Goal: Task Accomplishment & Management: Use online tool/utility

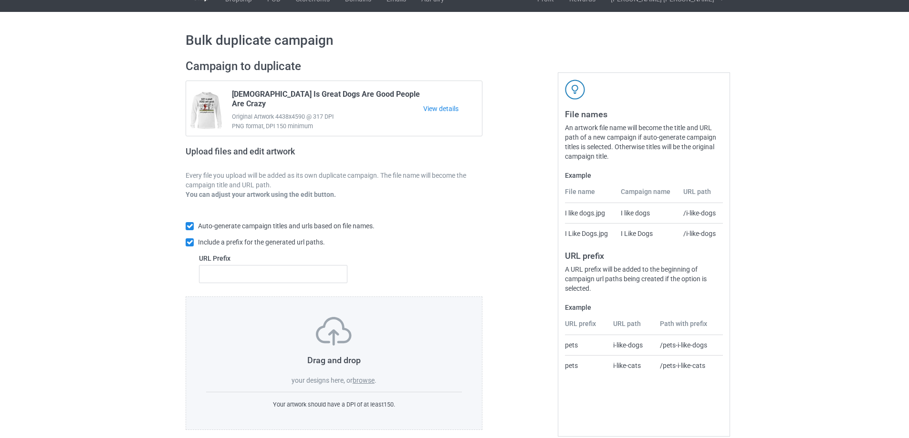
scroll to position [27, 0]
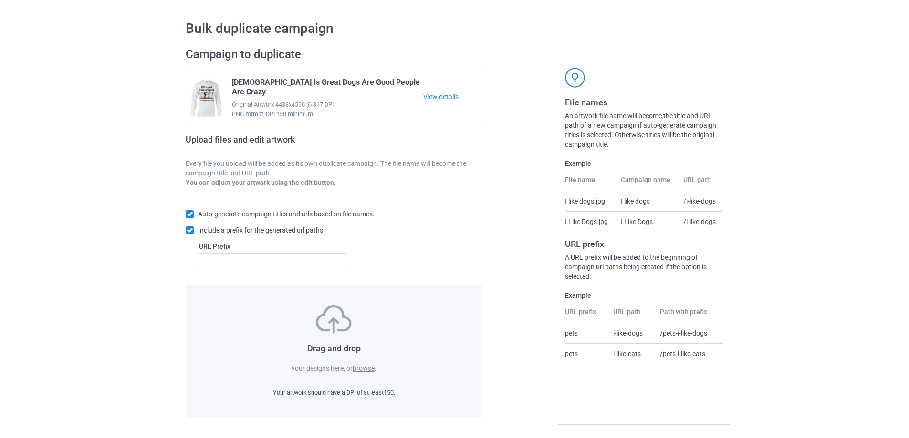
click at [369, 369] on label "browse" at bounding box center [364, 369] width 22 height 8
click at [0, 0] on input "browse" at bounding box center [0, 0] width 0 height 0
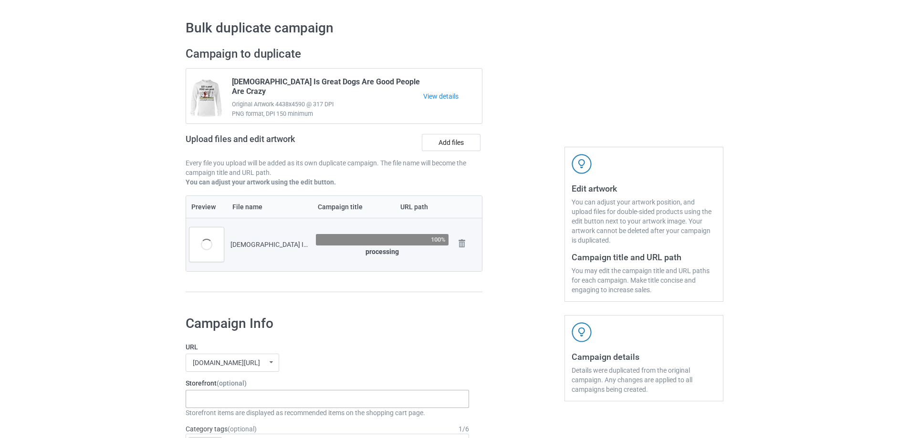
click at [204, 396] on div at bounding box center [198, 395] width 16 height 3
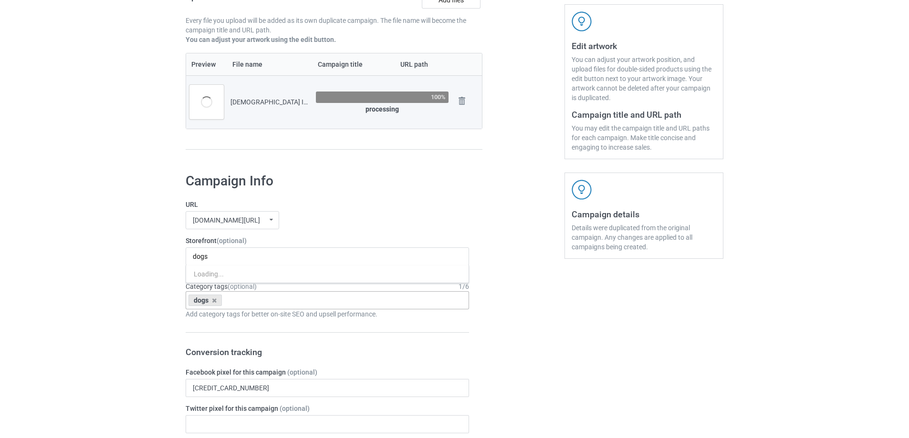
scroll to position [170, 0]
type input "dogs"
click at [239, 273] on div "I love dogs" at bounding box center [327, 274] width 282 height 18
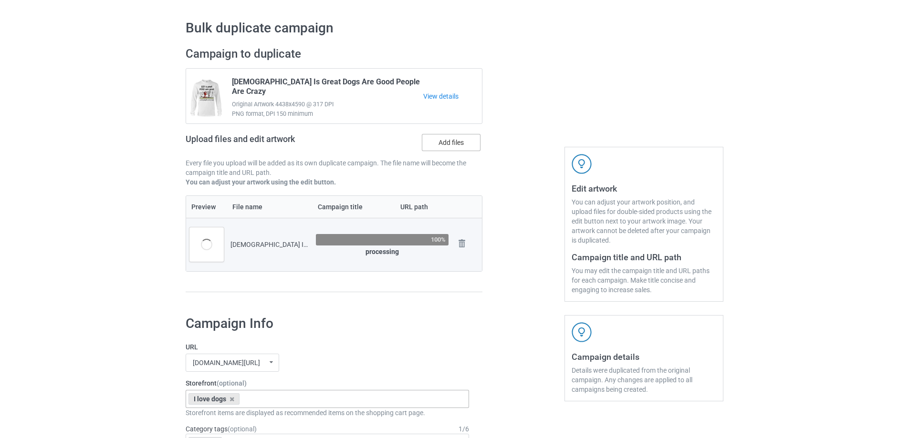
click at [453, 143] on label "Add files" at bounding box center [451, 142] width 59 height 17
click at [0, 0] on input "Add files" at bounding box center [0, 0] width 0 height 0
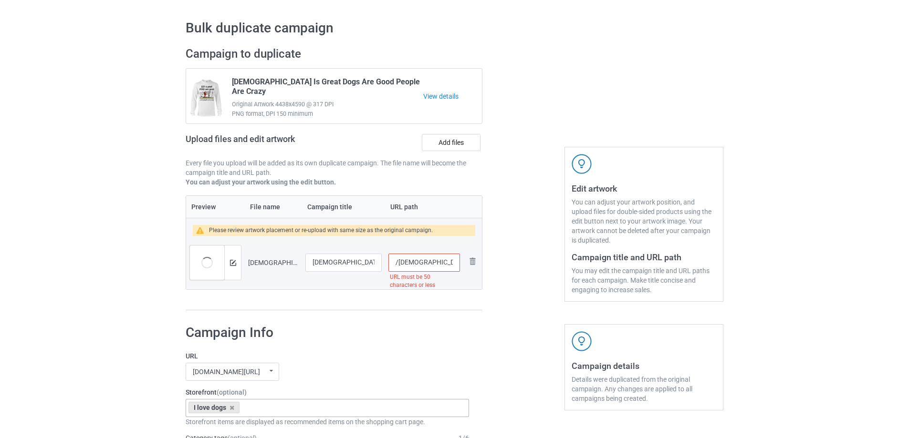
click at [412, 264] on input "/god-is-great-dogs-are-good-and-people-are-crazy-dog-gift-dog-lover-mug" at bounding box center [424, 263] width 72 height 18
click at [417, 264] on input "/god-is-great-dogs-are-good-and-people-are-crazy-dog-gift-dog-lover-mug" at bounding box center [424, 263] width 72 height 18
click at [445, 263] on input "/god-great-dogs-are-good-and-people-are-crazy-dog-gift-dog-lover-mug" at bounding box center [424, 263] width 72 height 18
drag, startPoint x: 410, startPoint y: 265, endPoint x: 571, endPoint y: 292, distance: 163.5
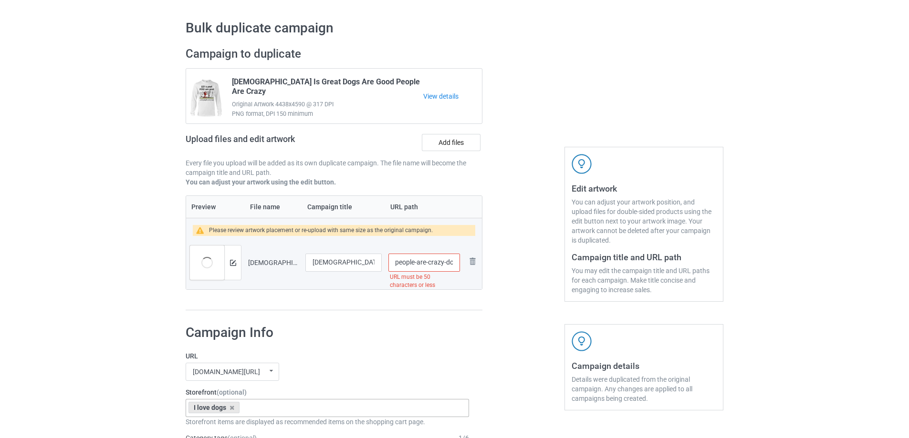
click at [571, 292] on div "Campaign to duplicate God Is Great Dogs Are Good People Are Crazy Original Artw…" at bounding box center [454, 179] width 551 height 278
drag, startPoint x: 426, startPoint y: 263, endPoint x: 551, endPoint y: 278, distance: 126.3
click at [551, 278] on div "Campaign to duplicate God Is Great Dogs Are Good People Are Crazy Original Artw…" at bounding box center [454, 179] width 551 height 278
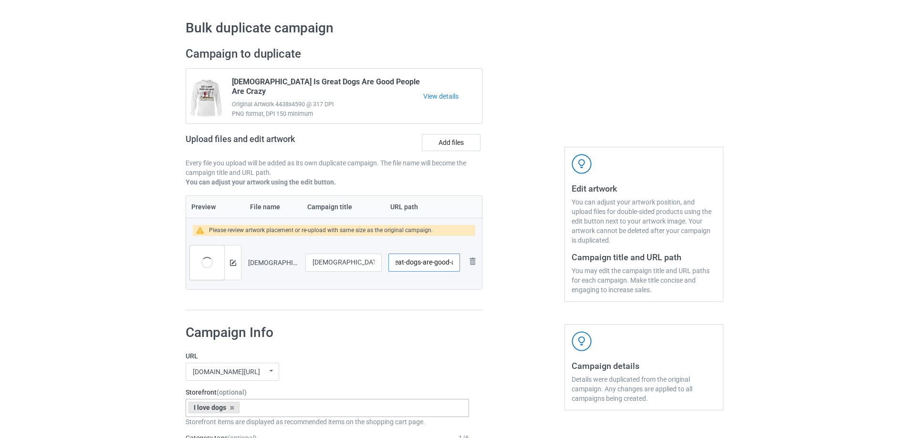
type input "/god-great-dogs-are-good-and-people-are-crazy"
click at [529, 276] on div at bounding box center [523, 179] width 69 height 278
click at [233, 261] on img at bounding box center [233, 263] width 6 height 6
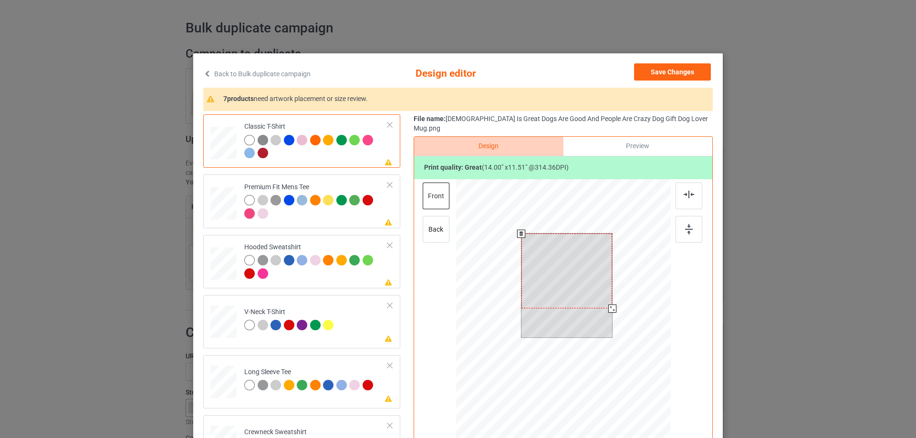
click at [589, 255] on div at bounding box center [566, 271] width 91 height 75
click at [606, 303] on div at bounding box center [610, 307] width 8 height 8
click at [589, 252] on div at bounding box center [569, 270] width 88 height 72
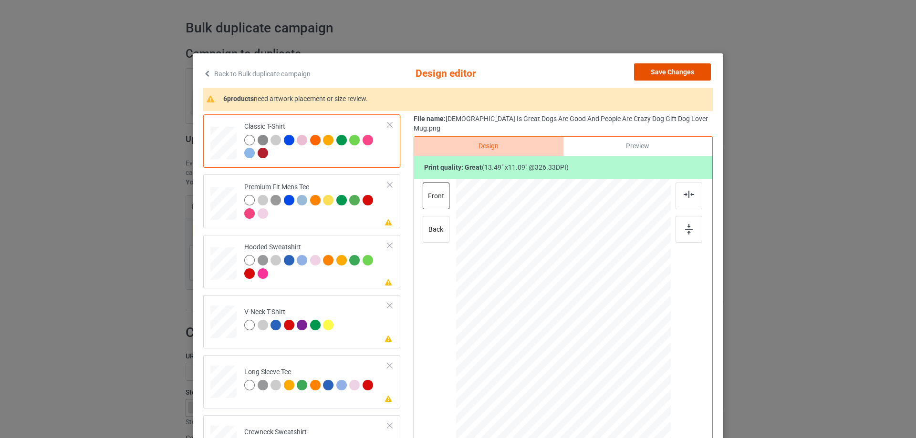
click at [667, 73] on button "Save Changes" at bounding box center [672, 71] width 77 height 17
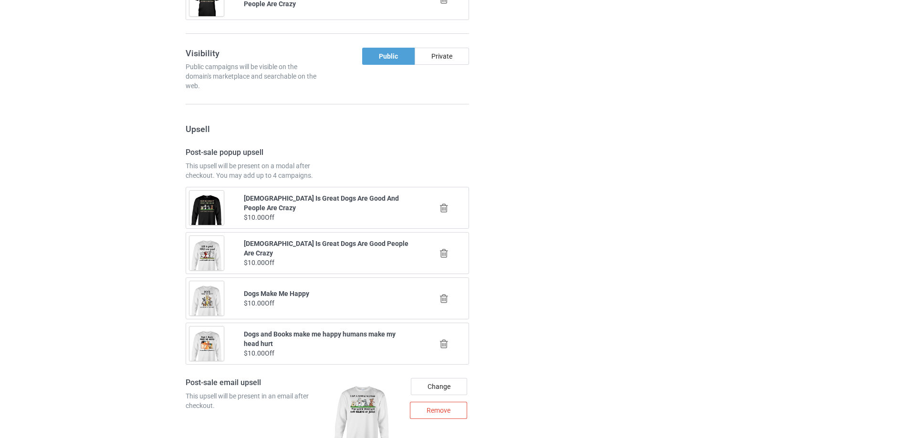
scroll to position [1350, 0]
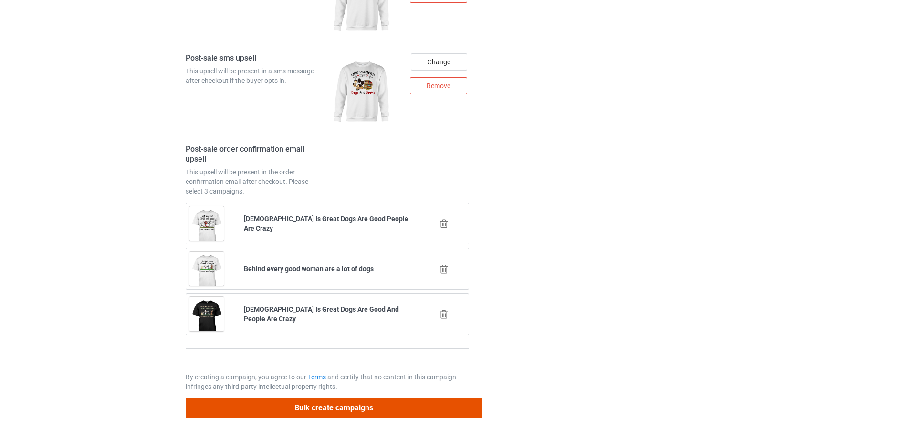
click at [322, 401] on button "Bulk create campaigns" at bounding box center [334, 408] width 297 height 20
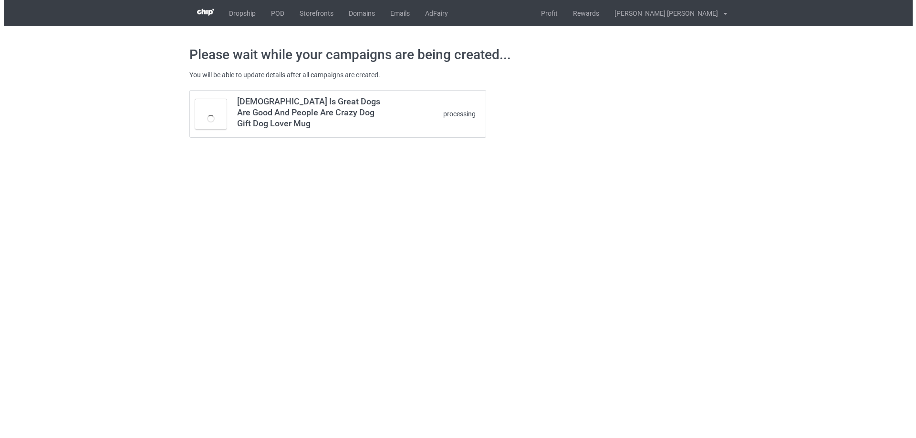
scroll to position [0, 0]
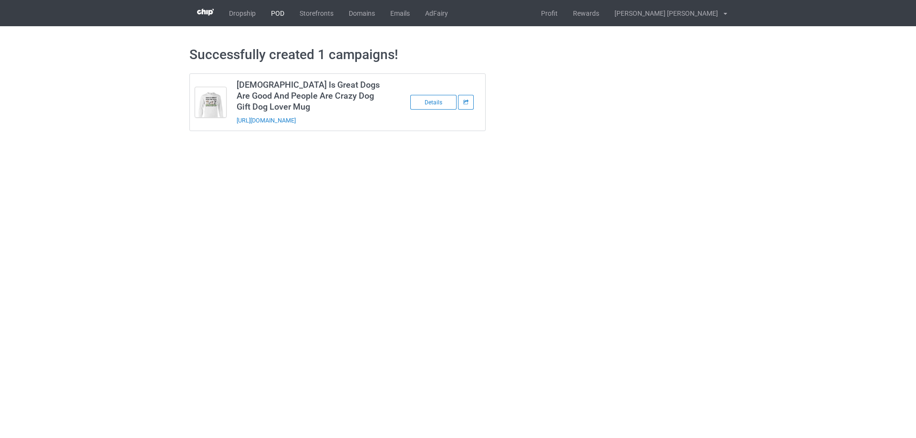
click at [278, 17] on link "POD" at bounding box center [277, 13] width 29 height 26
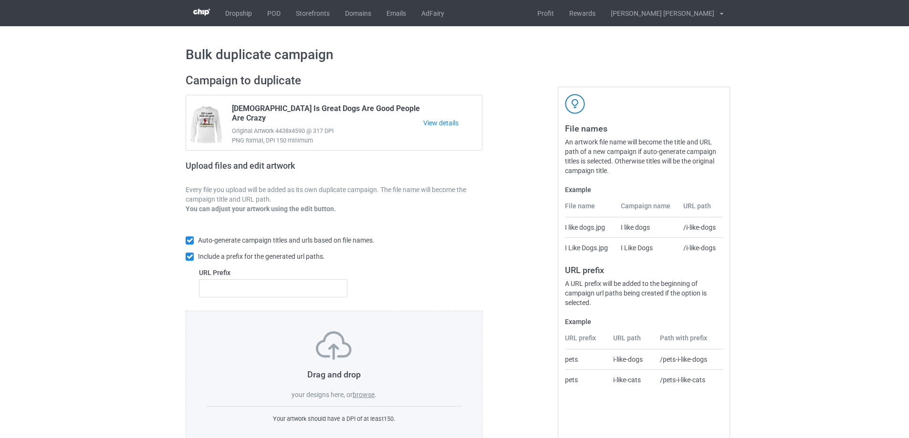
click at [364, 395] on label "browse" at bounding box center [364, 395] width 22 height 8
click at [0, 0] on input "browse" at bounding box center [0, 0] width 0 height 0
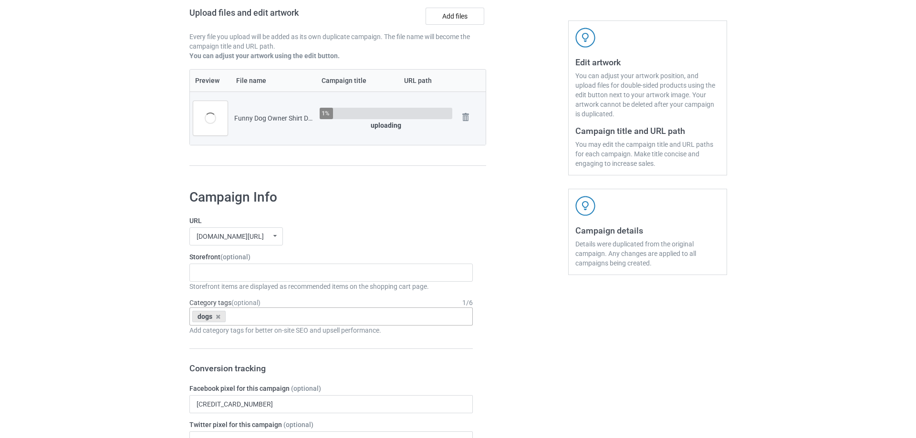
scroll to position [191, 0]
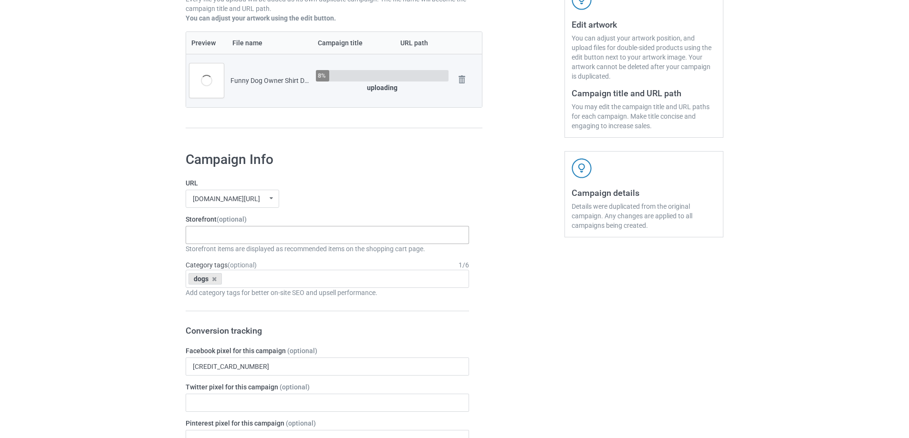
click at [216, 233] on div "Gifts For Bikers No Hobby [DATE] Hide And Seek World Champion Sasquatch I Love …" at bounding box center [327, 235] width 283 height 18
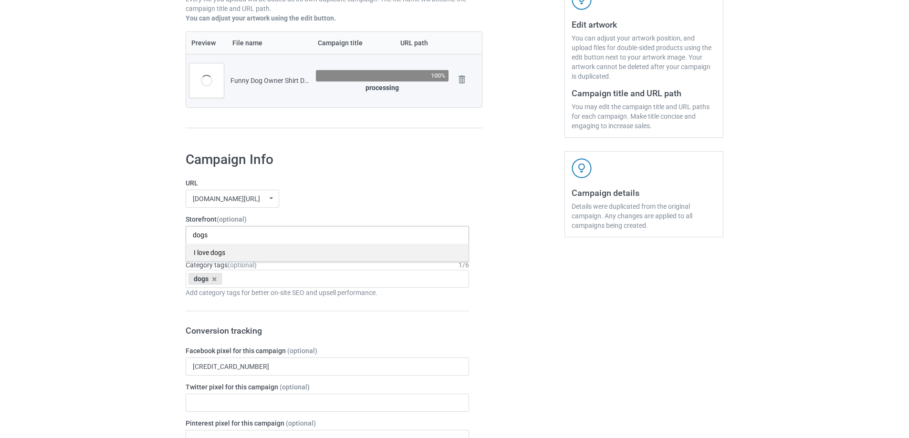
type input "dogs"
click at [218, 253] on div "I love dogs" at bounding box center [327, 253] width 282 height 18
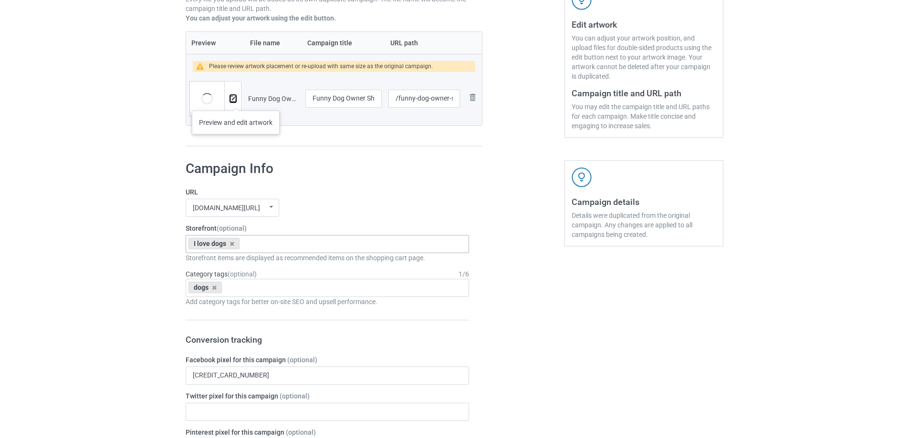
click at [236, 101] on img at bounding box center [233, 99] width 6 height 6
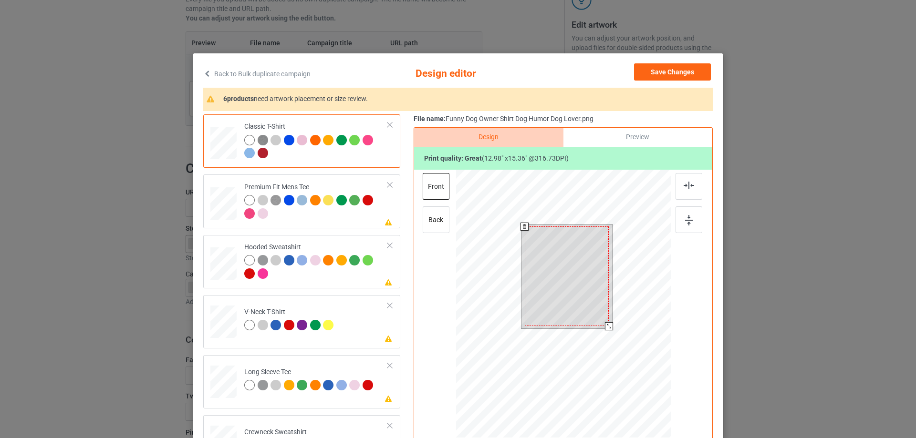
click at [605, 328] on div at bounding box center [609, 327] width 8 height 8
click at [582, 291] on div at bounding box center [567, 275] width 84 height 100
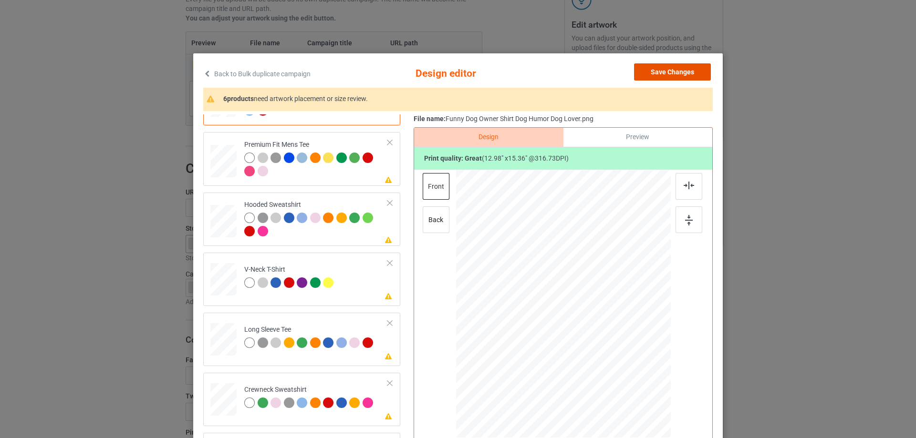
click at [671, 71] on button "Save Changes" at bounding box center [672, 71] width 77 height 17
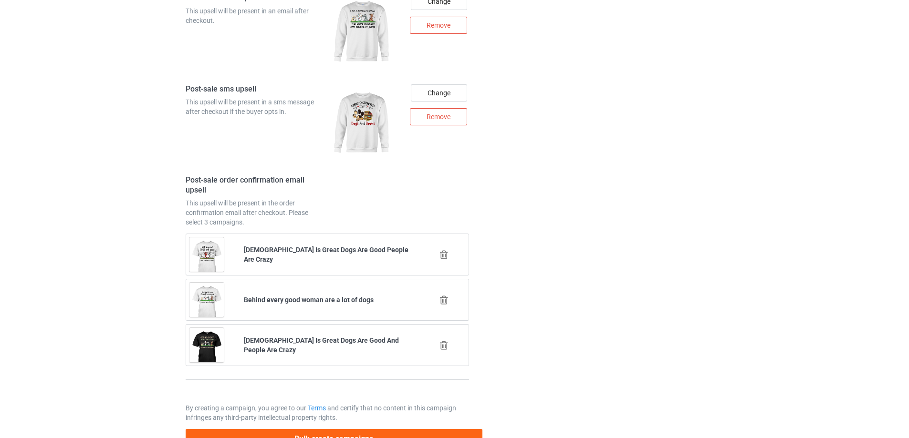
scroll to position [1350, 0]
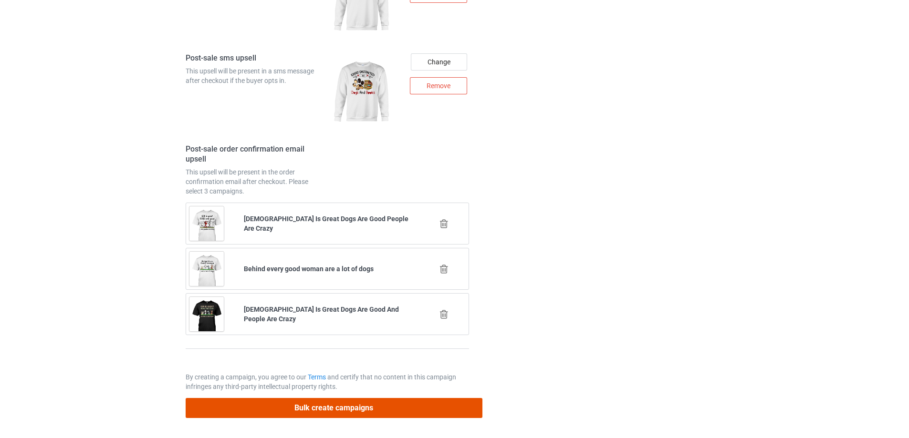
click at [324, 405] on button "Bulk create campaigns" at bounding box center [334, 408] width 297 height 20
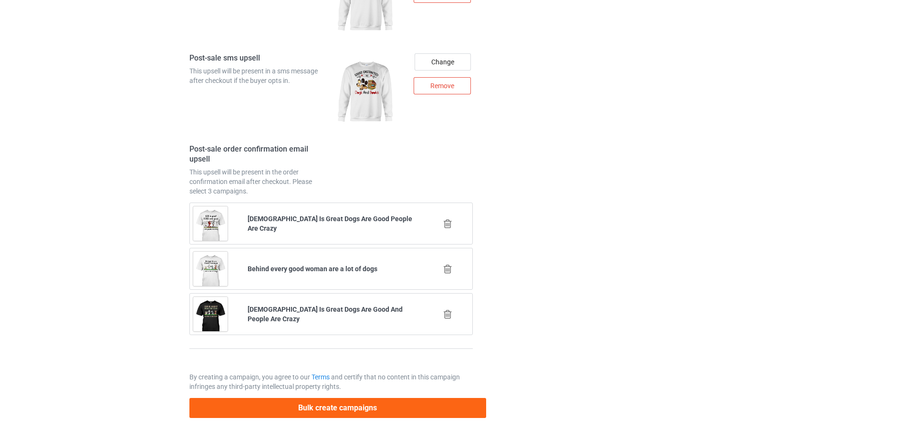
scroll to position [0, 0]
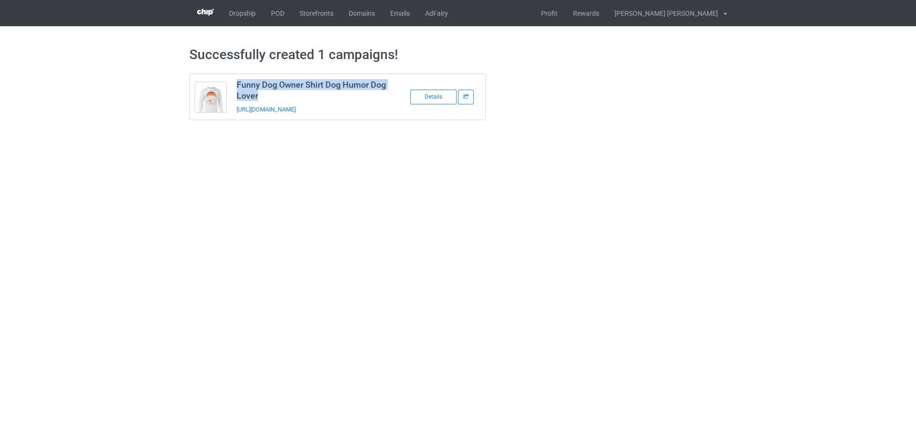
drag, startPoint x: 258, startPoint y: 96, endPoint x: 239, endPoint y: 86, distance: 21.6
click at [239, 86] on h3 "Funny Dog Owner Shirt Dog Humor Dog Lover" at bounding box center [312, 90] width 151 height 22
copy h3 "Funny Dog Owner Shirt Dog Humor Dog Lover"
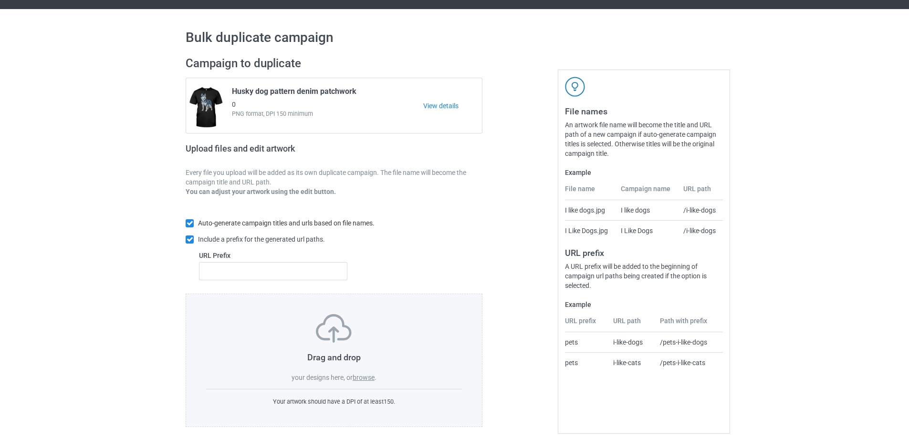
scroll to position [27, 0]
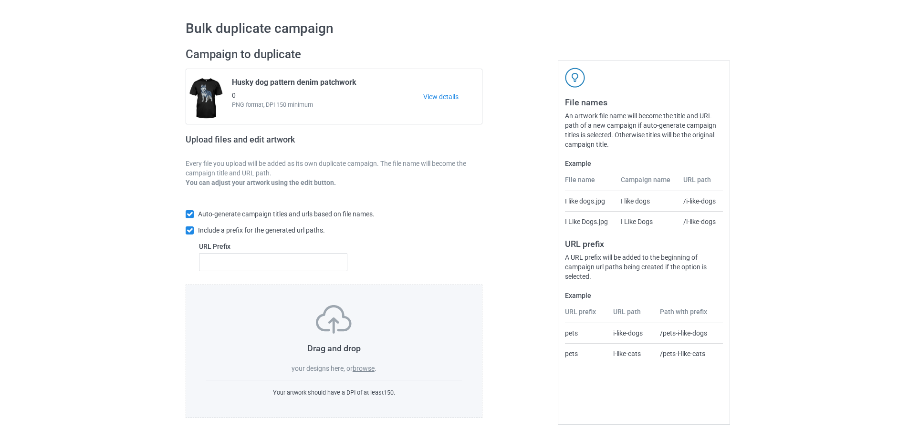
click at [361, 368] on label "browse" at bounding box center [364, 369] width 22 height 8
click at [0, 0] on input "browse" at bounding box center [0, 0] width 0 height 0
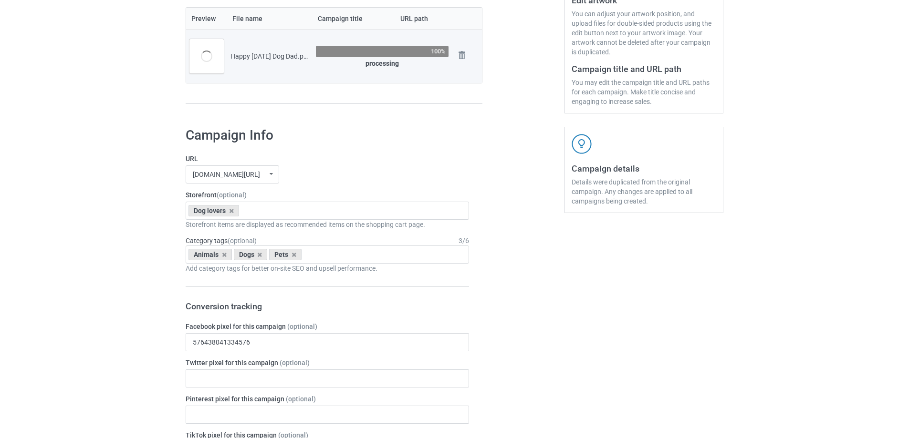
scroll to position [265, 0]
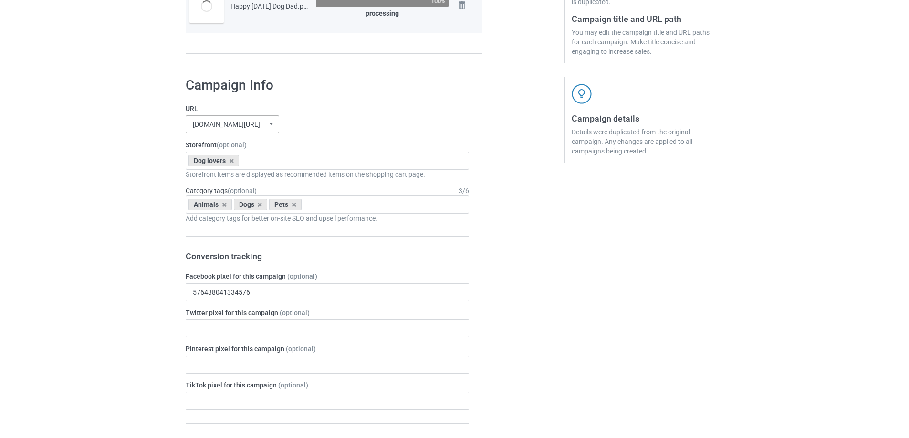
click at [227, 118] on div "niceteeusa.com/ niceteeusa.com/ undefined/ 14dollarshirts.com/ farmgirlsdiary.c…" at bounding box center [233, 124] width 94 height 18
click at [227, 213] on div "[DOMAIN_NAME][URL]" at bounding box center [232, 214] width 93 height 18
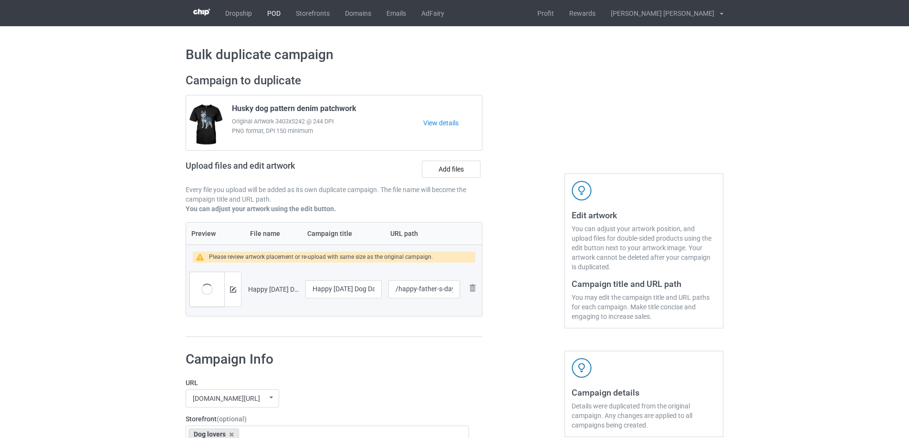
click at [274, 9] on link "POD" at bounding box center [274, 13] width 29 height 26
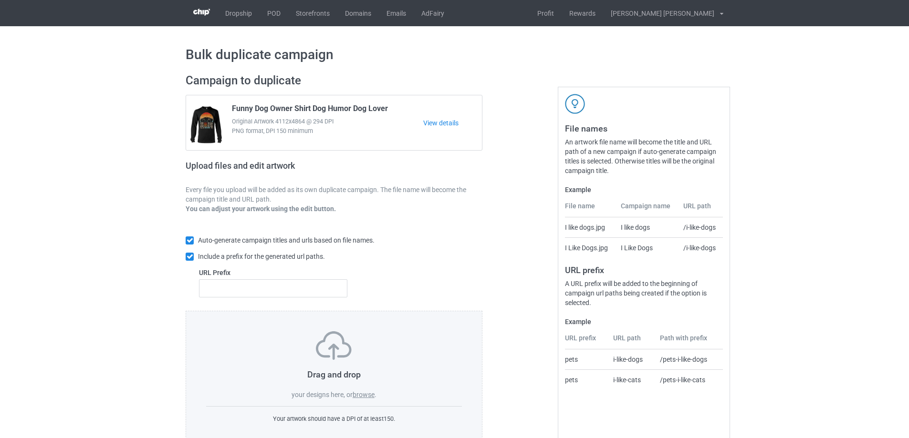
click at [362, 395] on label "browse" at bounding box center [364, 395] width 22 height 8
click at [0, 0] on input "browse" at bounding box center [0, 0] width 0 height 0
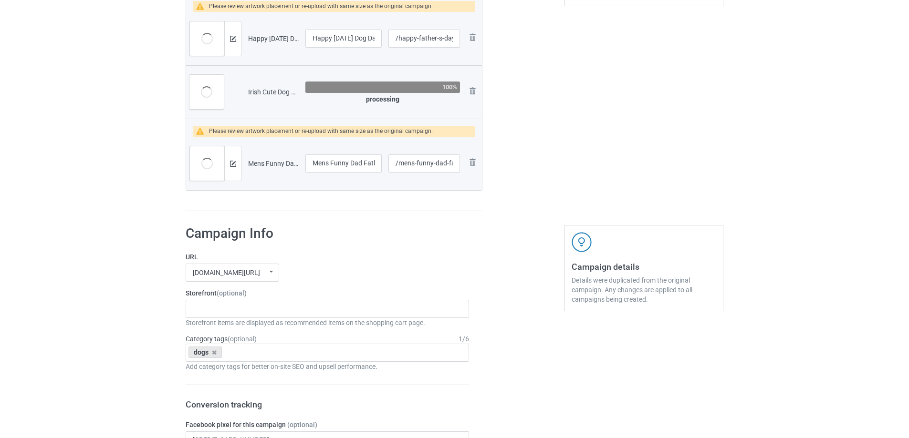
scroll to position [429, 0]
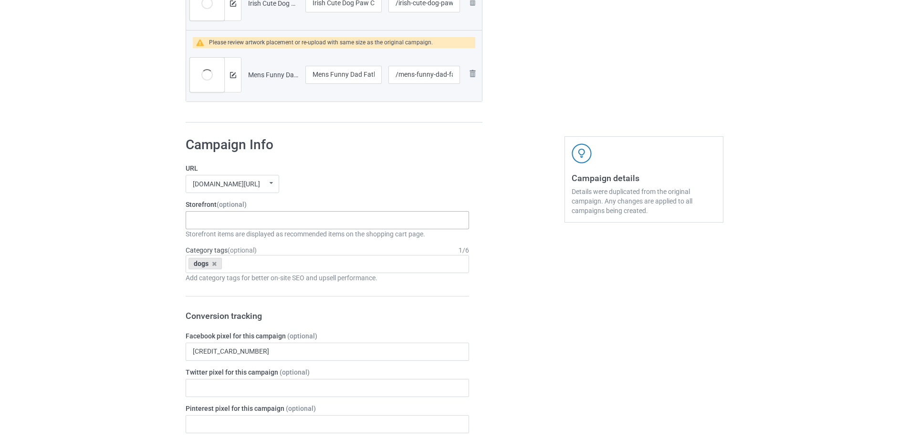
click at [230, 222] on div "Gifts For Bikers No Hobby Today Hide And Seek World Champion Sasquatch I Love C…" at bounding box center [327, 220] width 283 height 18
type input "dogs"
click at [232, 239] on div "I love dogs" at bounding box center [327, 238] width 282 height 18
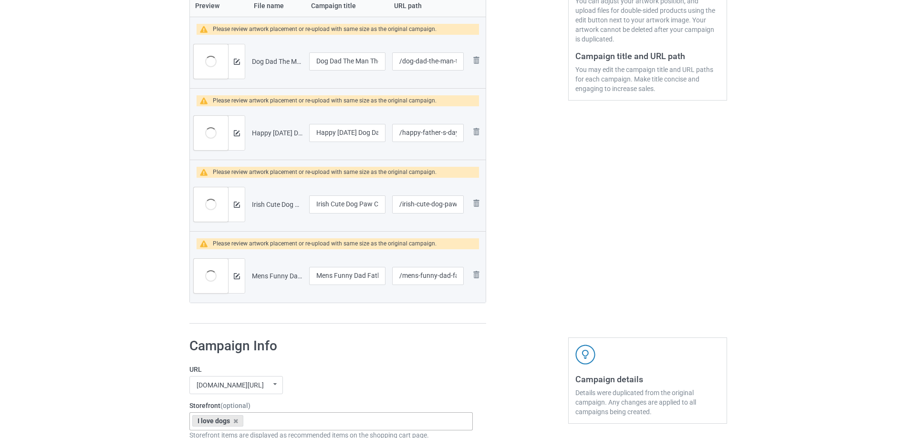
scroll to position [143, 0]
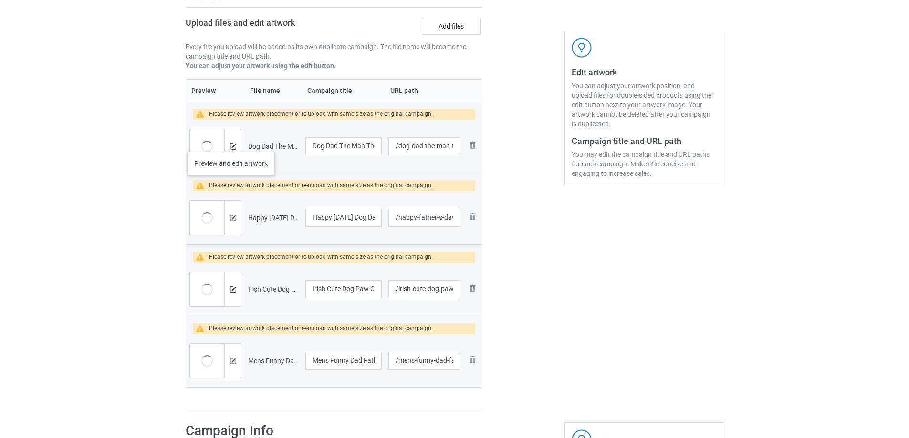
click at [231, 142] on div at bounding box center [232, 146] width 17 height 34
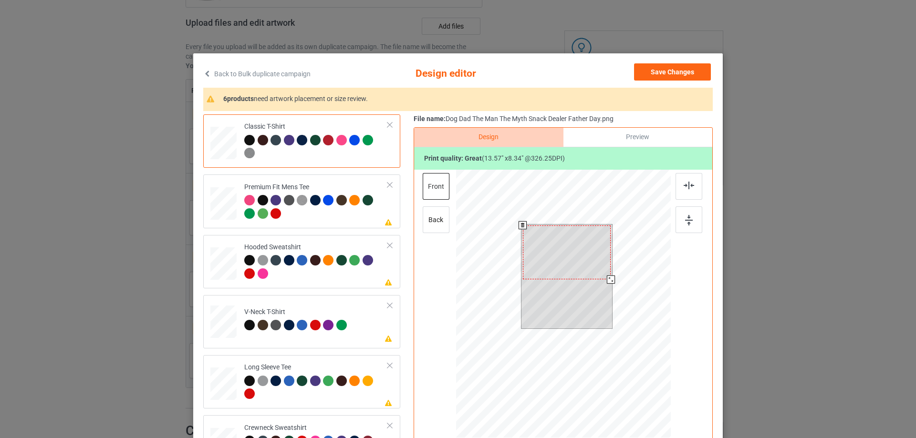
click at [607, 281] on div at bounding box center [611, 280] width 8 height 8
click at [567, 250] on div at bounding box center [567, 252] width 88 height 54
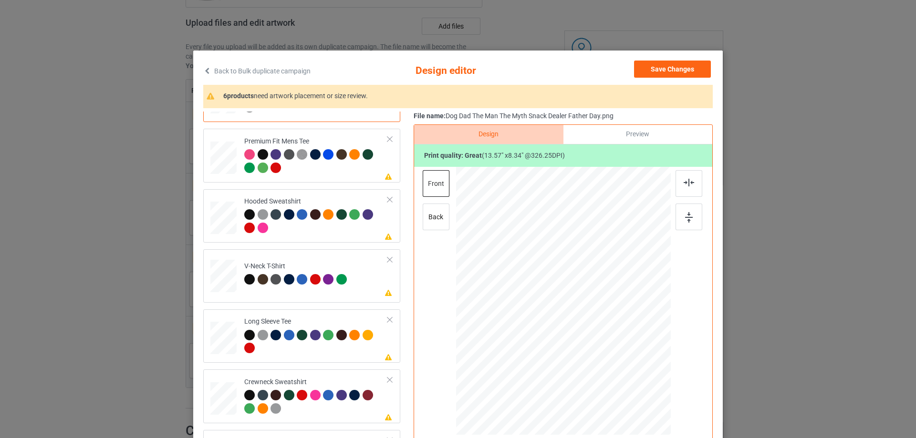
scroll to position [0, 0]
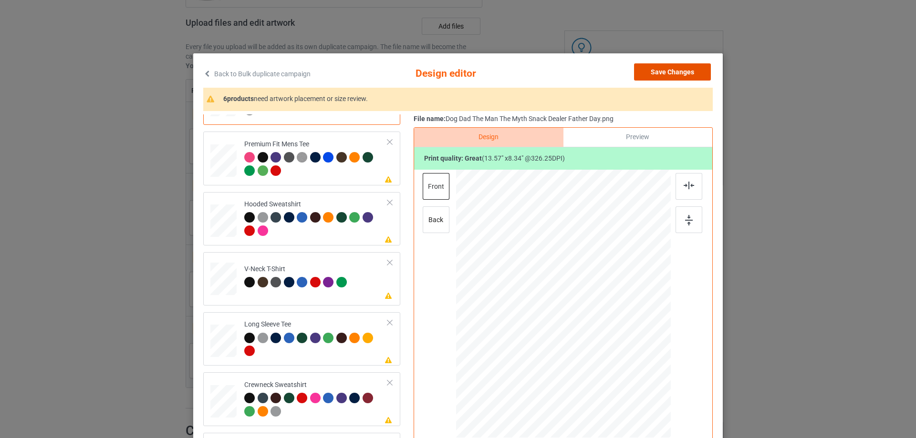
click at [674, 74] on button "Save Changes" at bounding box center [672, 71] width 77 height 17
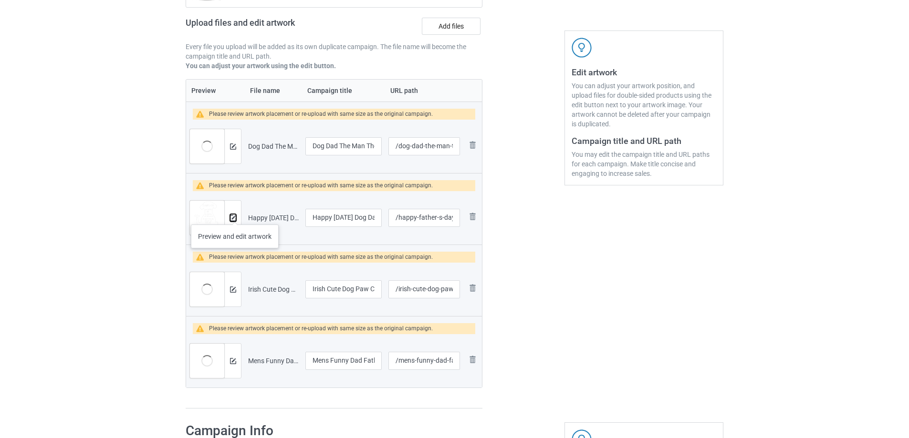
click at [235, 215] on img at bounding box center [233, 218] width 6 height 6
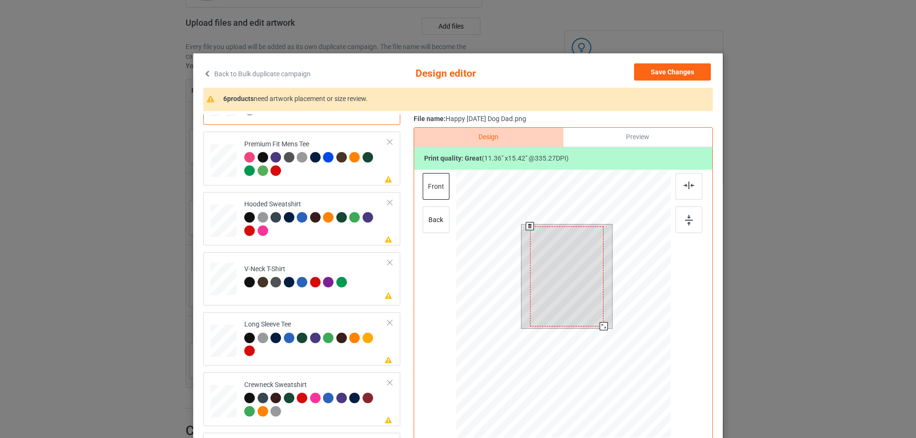
click at [601, 325] on div at bounding box center [604, 327] width 8 height 8
click at [587, 250] on div at bounding box center [569, 275] width 74 height 100
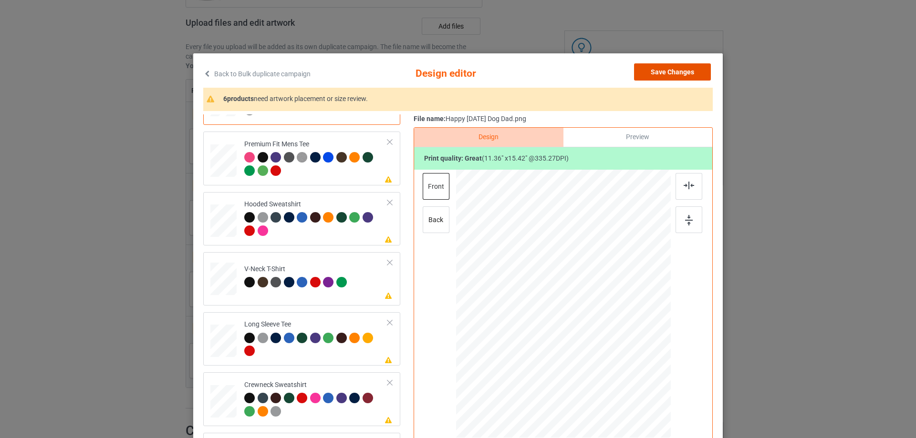
click at [666, 77] on button "Save Changes" at bounding box center [672, 71] width 77 height 17
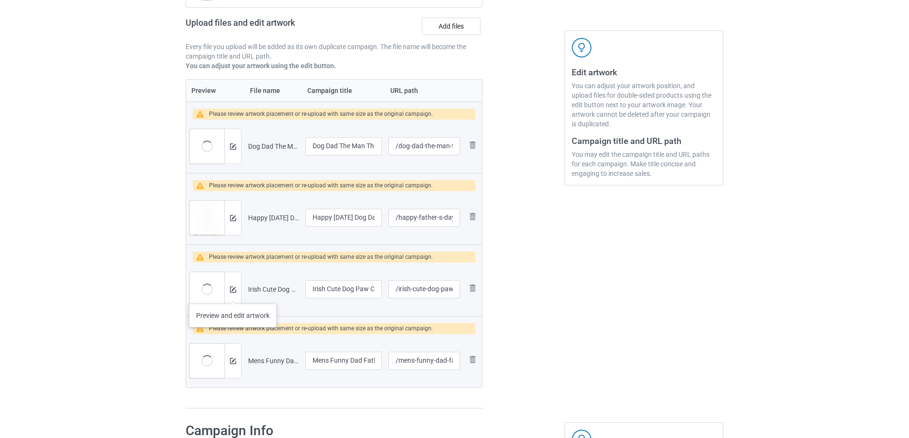
click at [233, 294] on div at bounding box center [232, 289] width 17 height 34
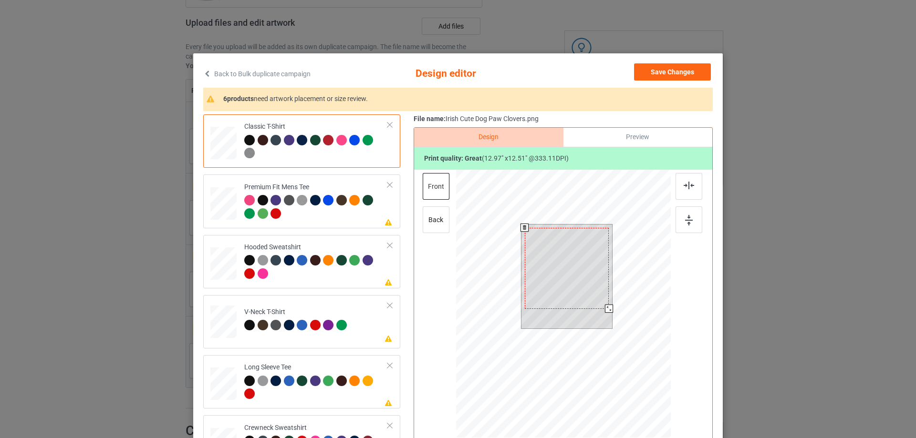
drag, startPoint x: 605, startPoint y: 312, endPoint x: 603, endPoint y: 307, distance: 5.0
click at [605, 307] on div at bounding box center [609, 309] width 8 height 8
click at [587, 245] on div at bounding box center [570, 265] width 84 height 81
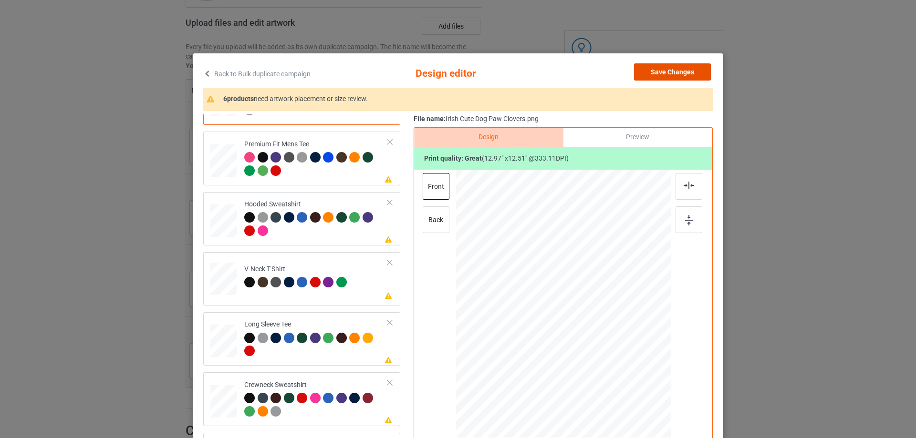
click at [673, 73] on button "Save Changes" at bounding box center [672, 71] width 77 height 17
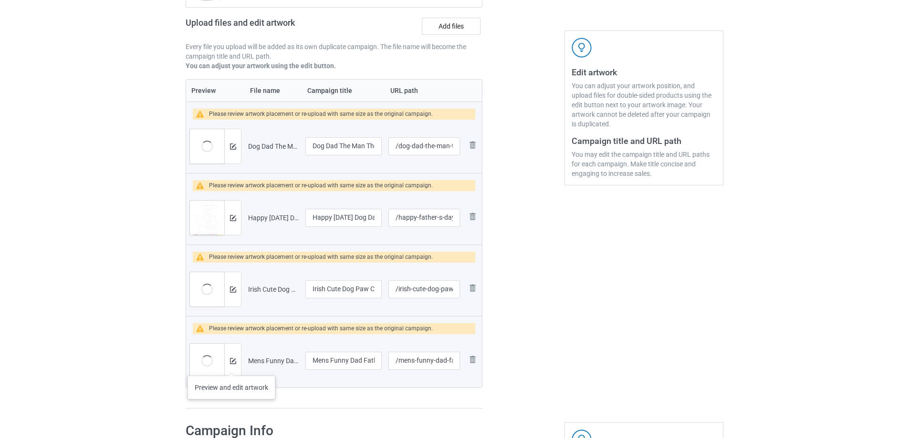
click at [231, 366] on div at bounding box center [232, 361] width 17 height 34
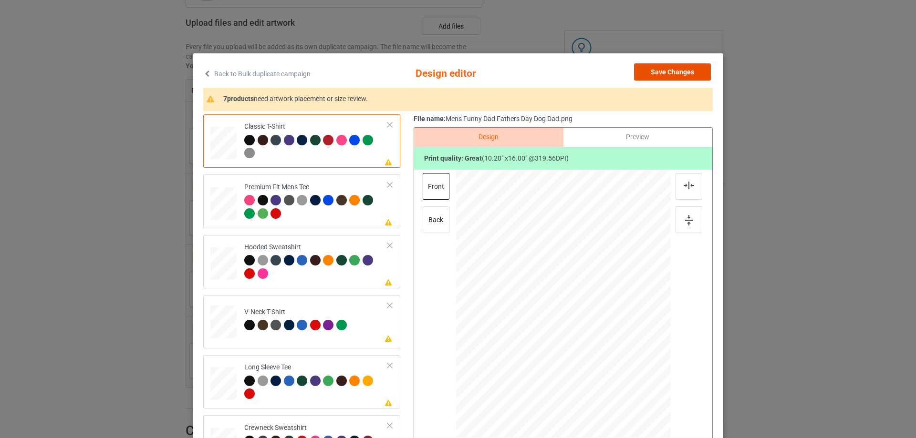
click at [660, 70] on button "Save Changes" at bounding box center [672, 71] width 77 height 17
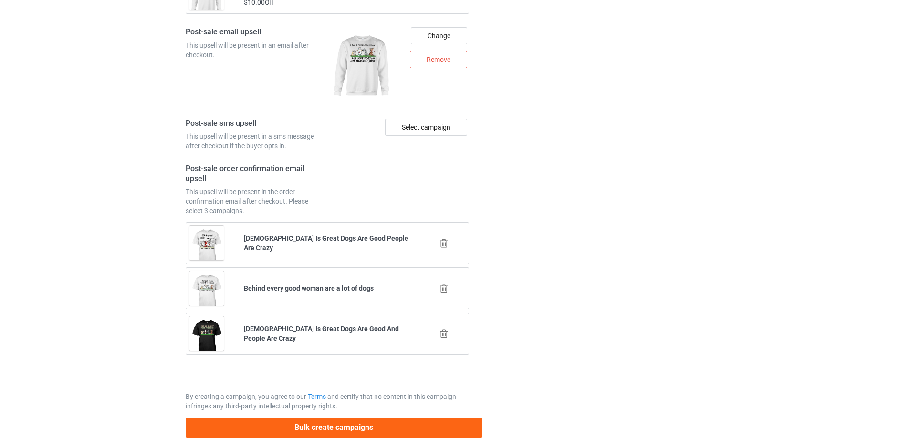
scroll to position [1519, 0]
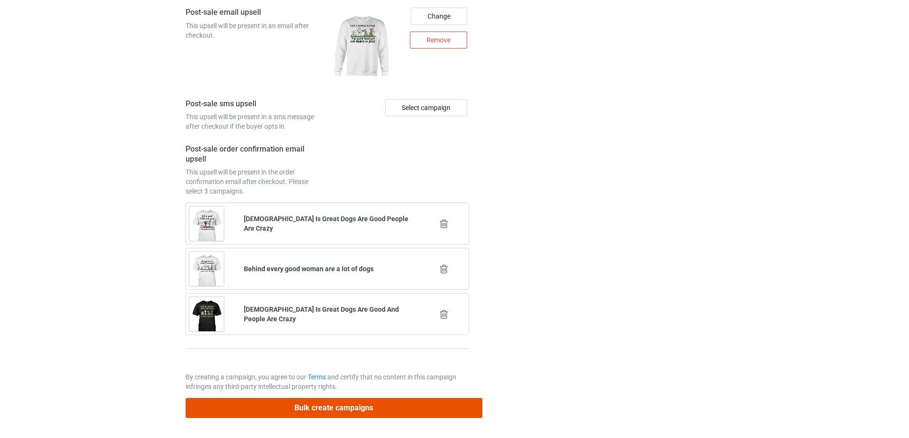
click at [319, 411] on button "Bulk create campaigns" at bounding box center [334, 408] width 297 height 20
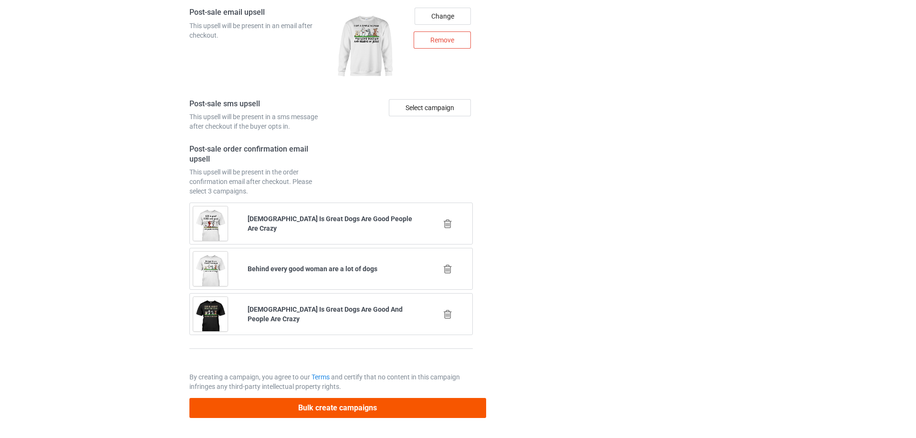
scroll to position [0, 0]
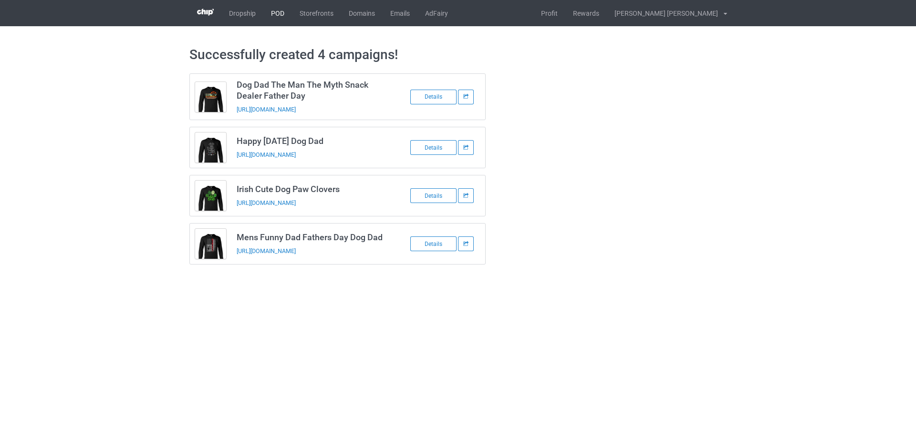
click at [276, 16] on link "POD" at bounding box center [277, 13] width 29 height 26
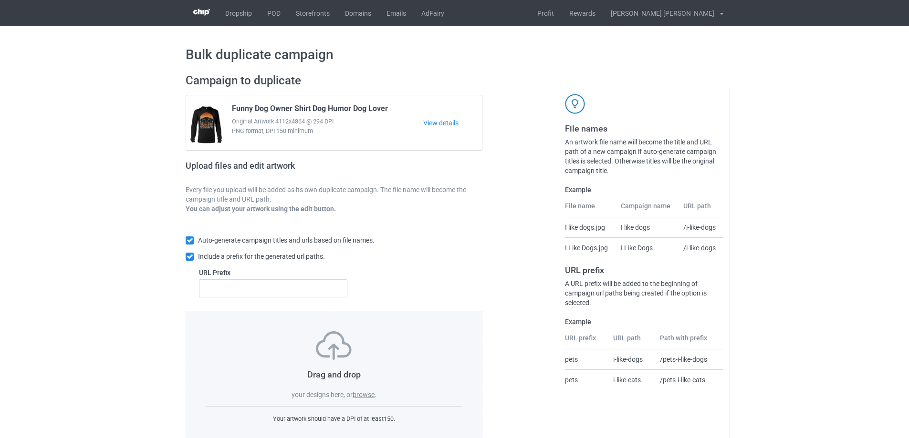
click at [366, 397] on label "browse" at bounding box center [364, 395] width 22 height 8
click at [0, 0] on input "browse" at bounding box center [0, 0] width 0 height 0
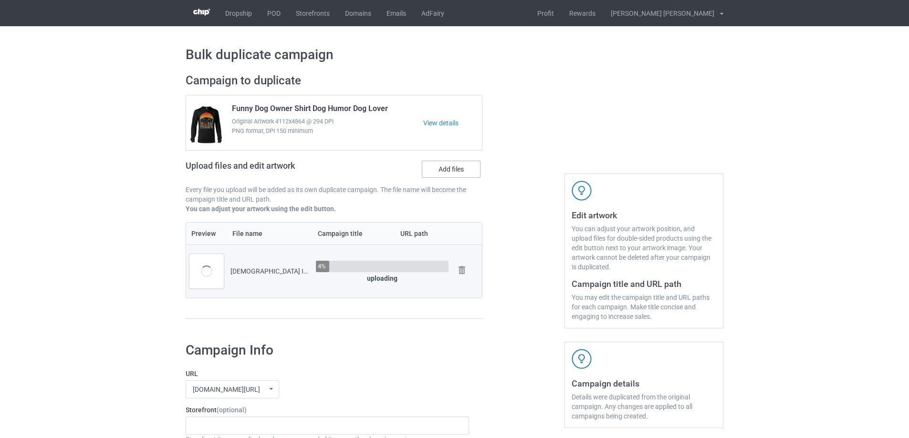
click at [454, 168] on label "Add files" at bounding box center [451, 169] width 59 height 17
click at [0, 0] on input "Add files" at bounding box center [0, 0] width 0 height 0
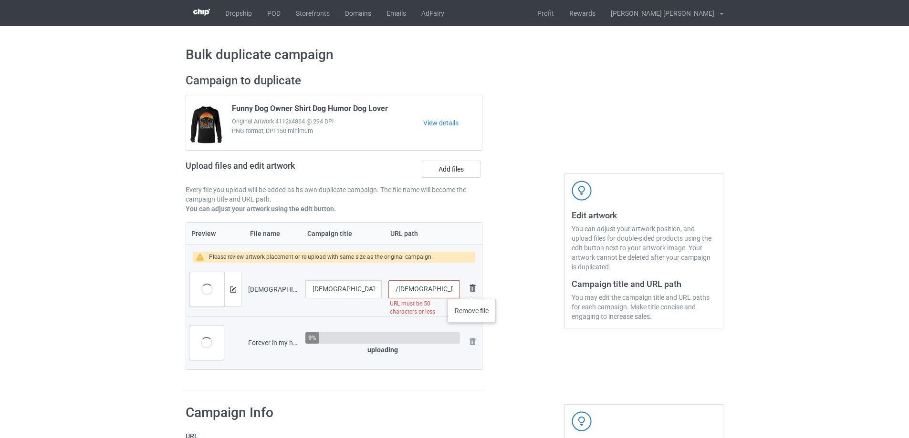
click at [472, 290] on img at bounding box center [472, 287] width 11 height 11
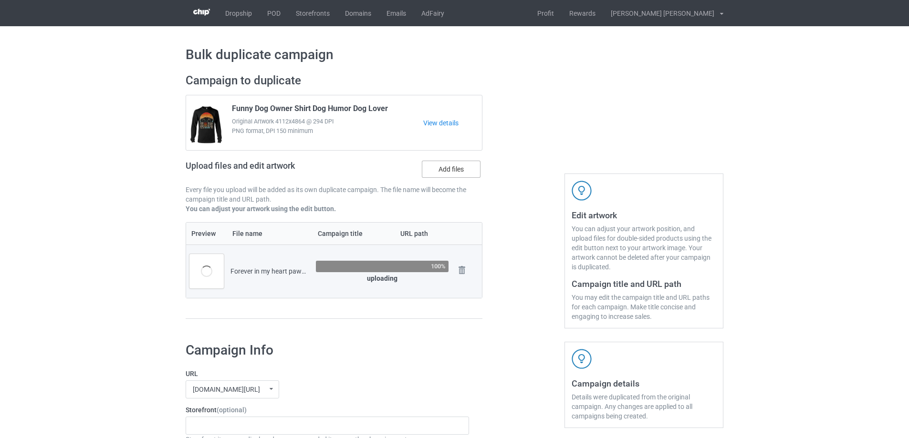
click at [455, 175] on label "Add files" at bounding box center [451, 169] width 59 height 17
click at [0, 0] on input "Add files" at bounding box center [0, 0] width 0 height 0
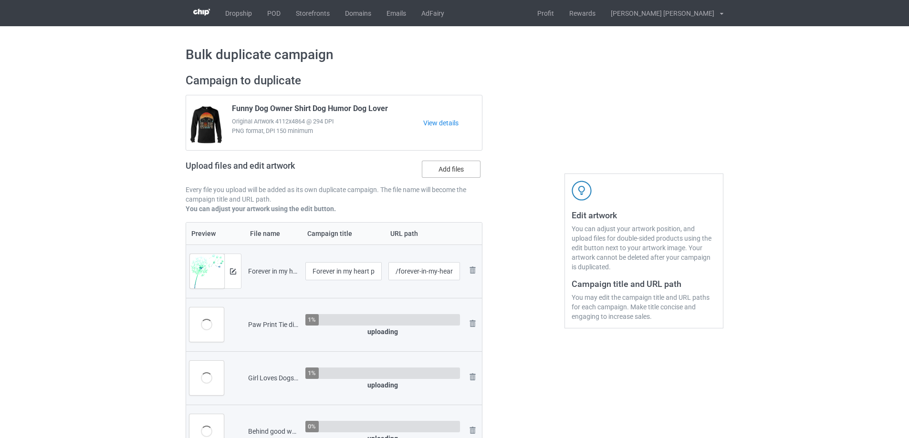
click at [442, 173] on label "Add files" at bounding box center [451, 169] width 59 height 17
click at [0, 0] on input "Add files" at bounding box center [0, 0] width 0 height 0
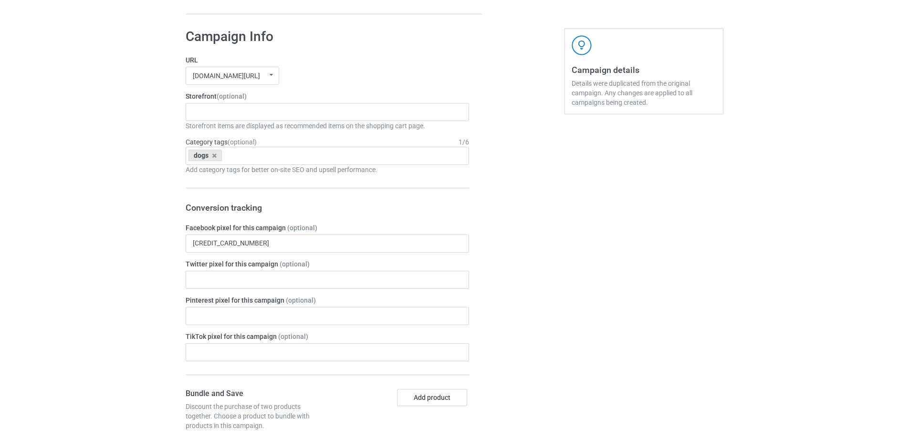
scroll to position [1002, 0]
click at [204, 111] on input "text" at bounding box center [200, 111] width 15 height 8
type input "dogs"
click at [222, 133] on div "I love dogs" at bounding box center [327, 129] width 282 height 18
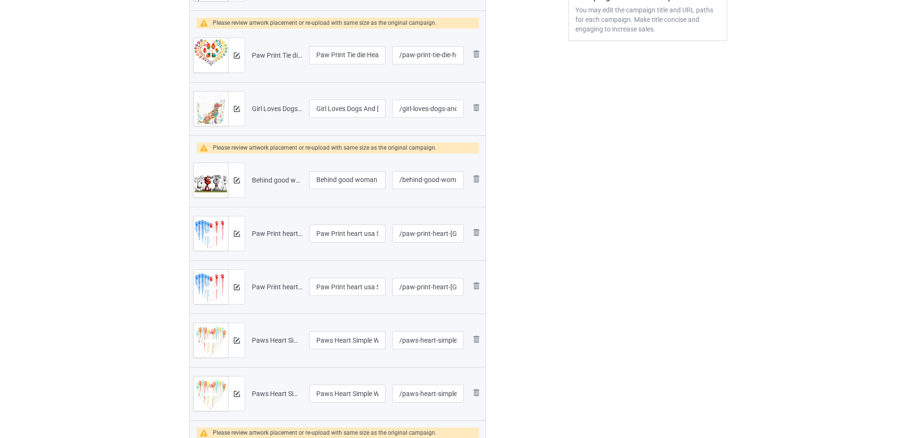
scroll to position [143, 0]
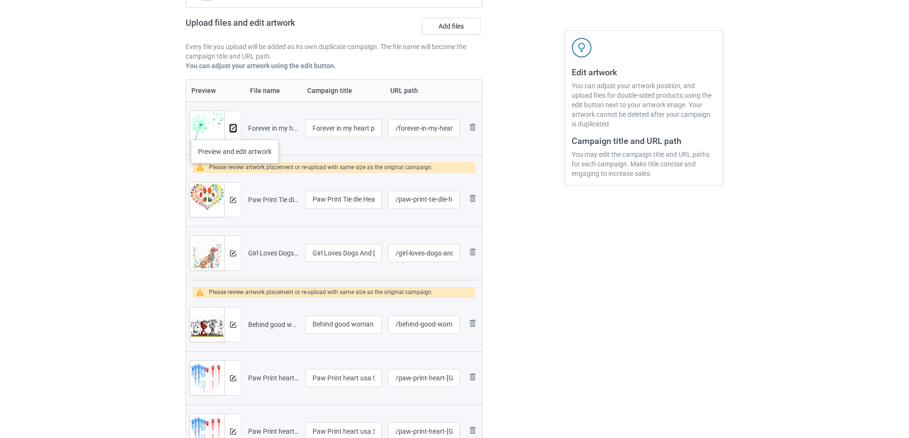
click at [235, 130] on img at bounding box center [233, 128] width 6 height 6
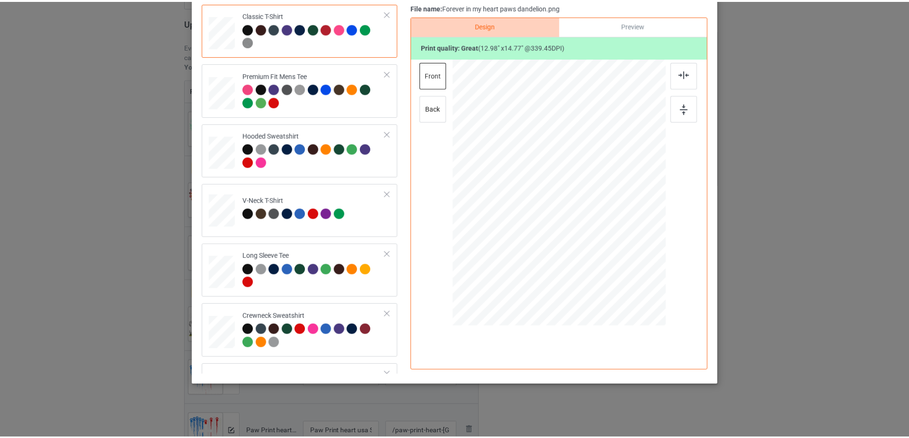
scroll to position [0, 0]
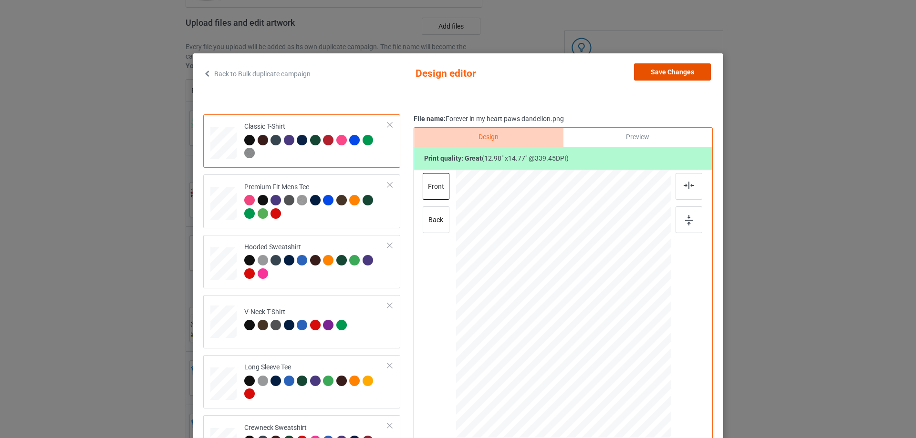
click at [672, 68] on button "Save Changes" at bounding box center [672, 71] width 77 height 17
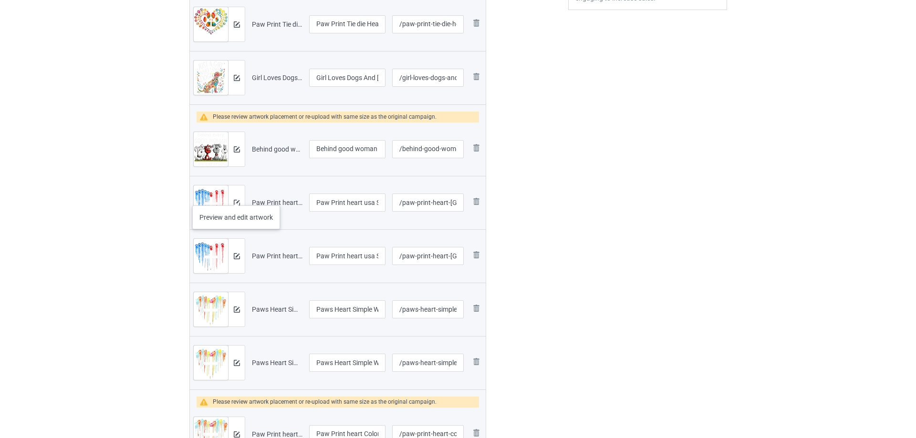
scroll to position [191, 0]
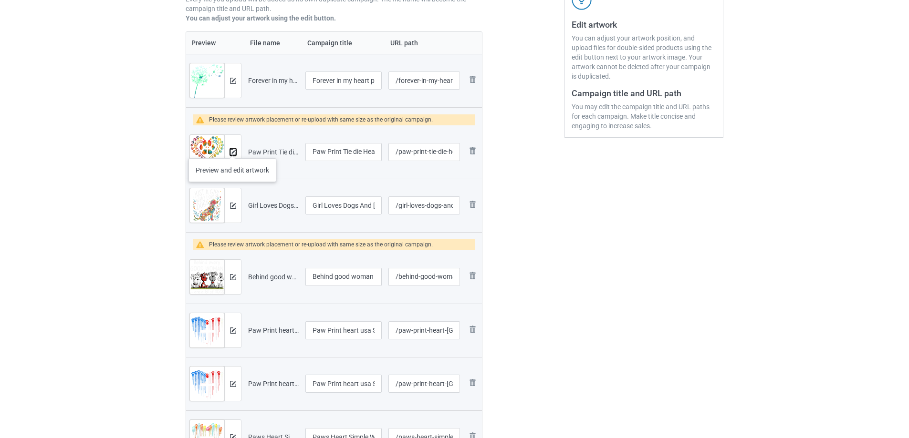
click at [232, 149] on img at bounding box center [233, 152] width 6 height 6
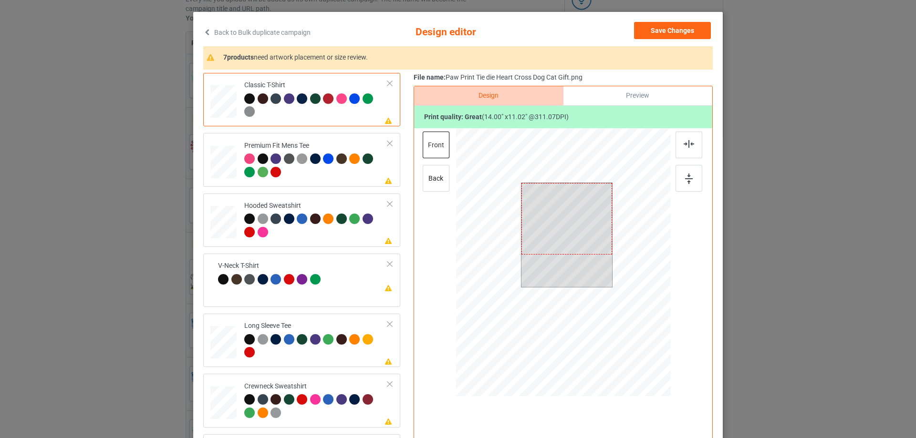
scroll to position [95, 0]
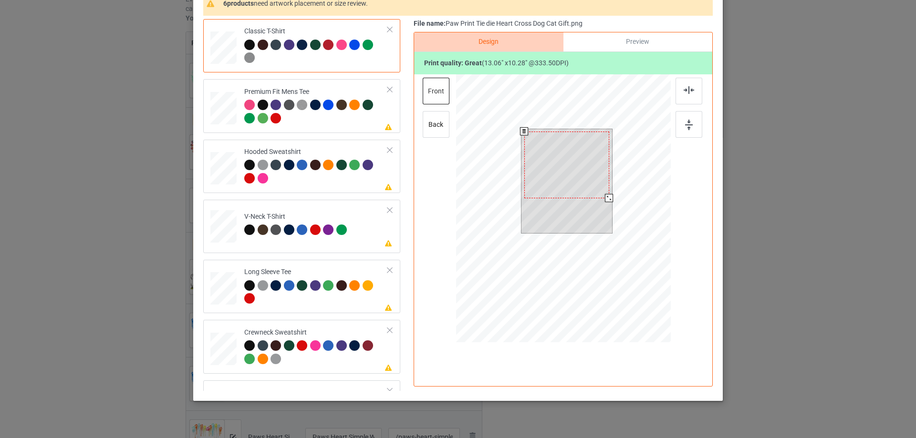
drag, startPoint x: 609, startPoint y: 199, endPoint x: 603, endPoint y: 200, distance: 5.7
click at [605, 200] on div at bounding box center [609, 198] width 8 height 8
click at [569, 146] on div at bounding box center [566, 162] width 85 height 67
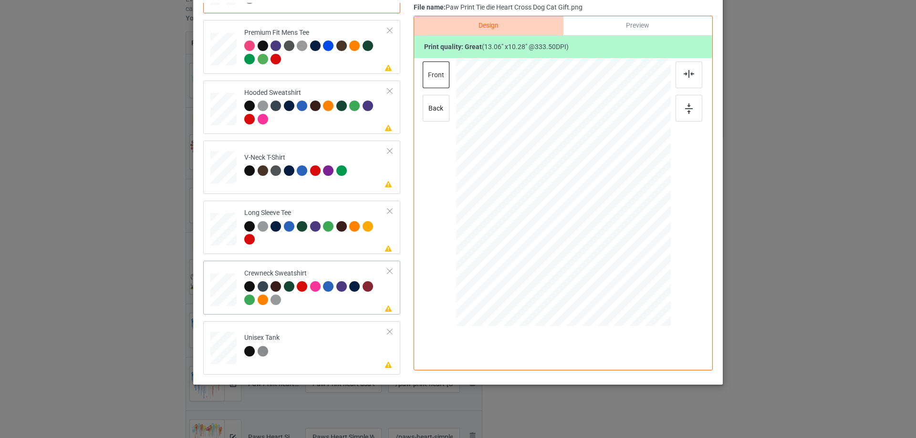
scroll to position [0, 0]
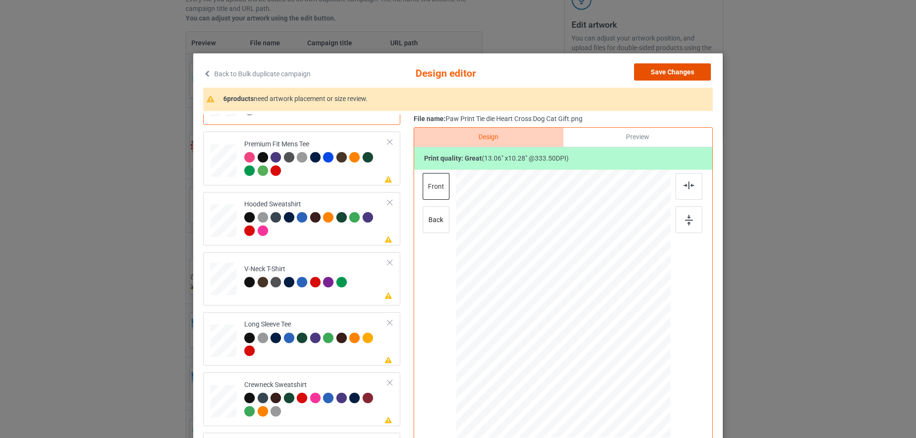
click at [684, 69] on button "Save Changes" at bounding box center [672, 71] width 77 height 17
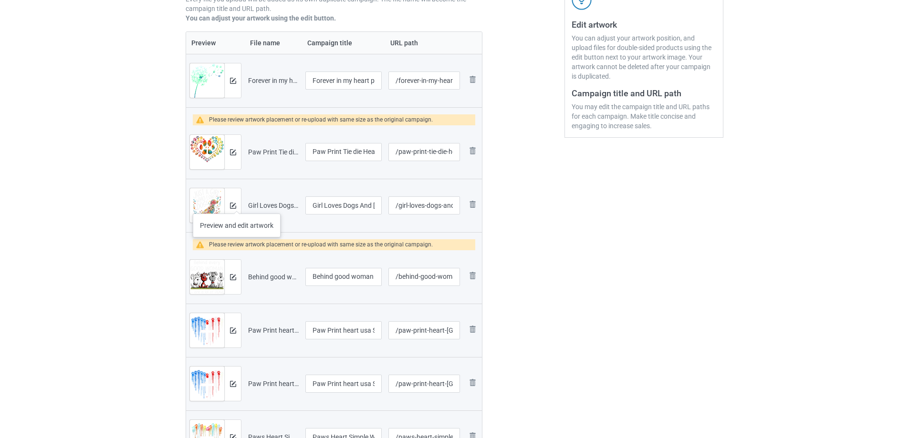
click at [237, 204] on div at bounding box center [232, 205] width 17 height 34
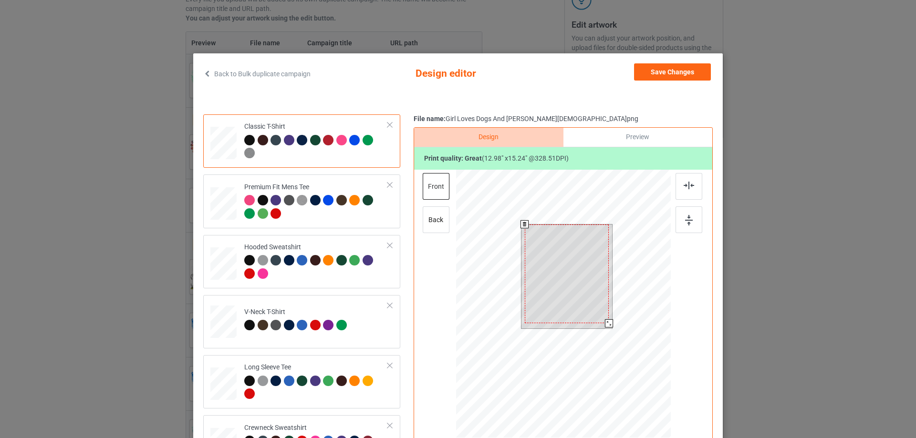
scroll to position [112, 0]
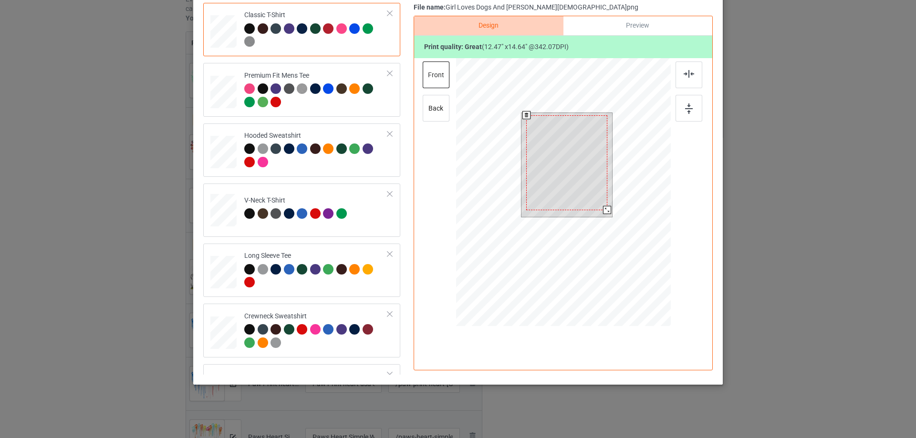
click at [603, 209] on div at bounding box center [607, 210] width 8 height 8
click at [595, 150] on div at bounding box center [566, 162] width 81 height 95
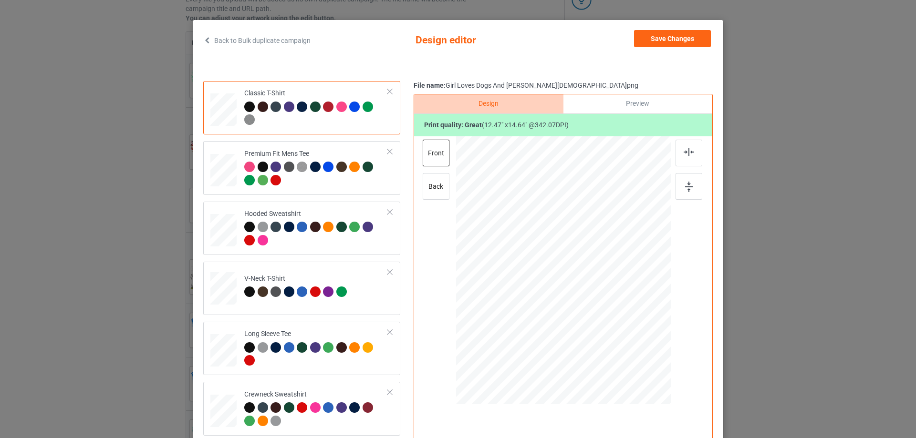
scroll to position [0, 0]
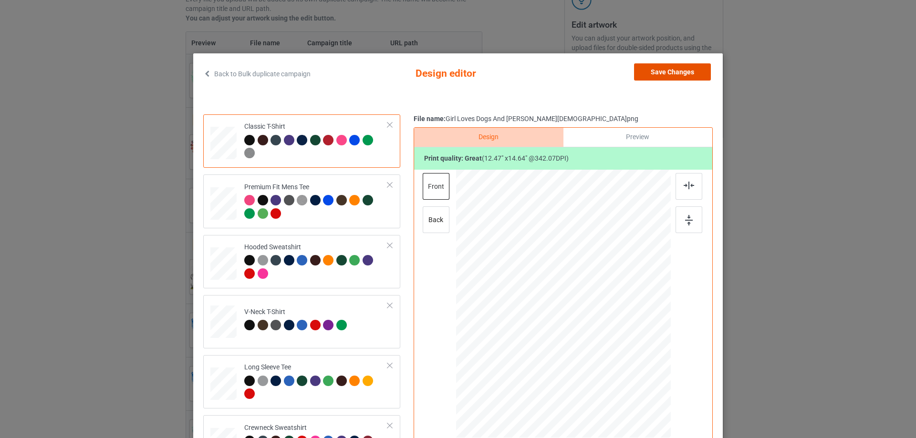
click at [657, 72] on button "Save Changes" at bounding box center [672, 71] width 77 height 17
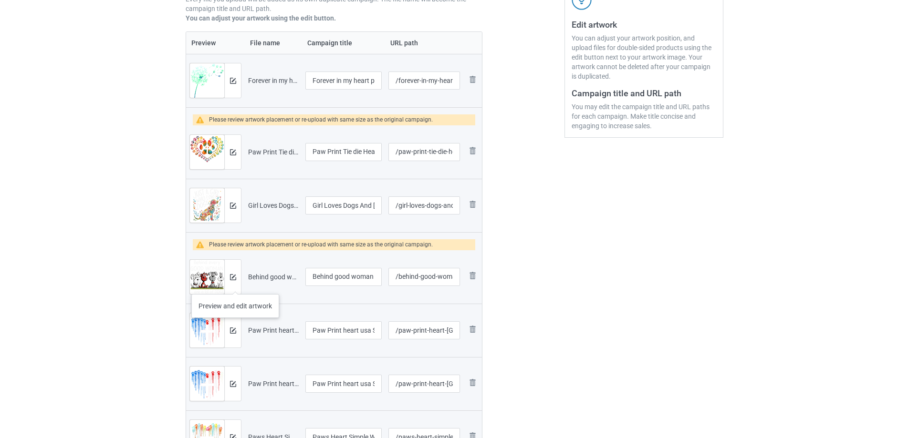
click at [235, 285] on div at bounding box center [232, 277] width 17 height 34
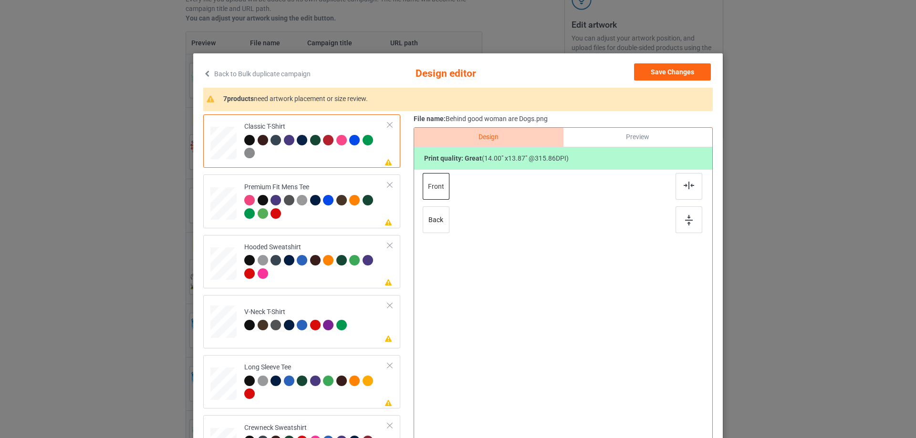
scroll to position [95, 0]
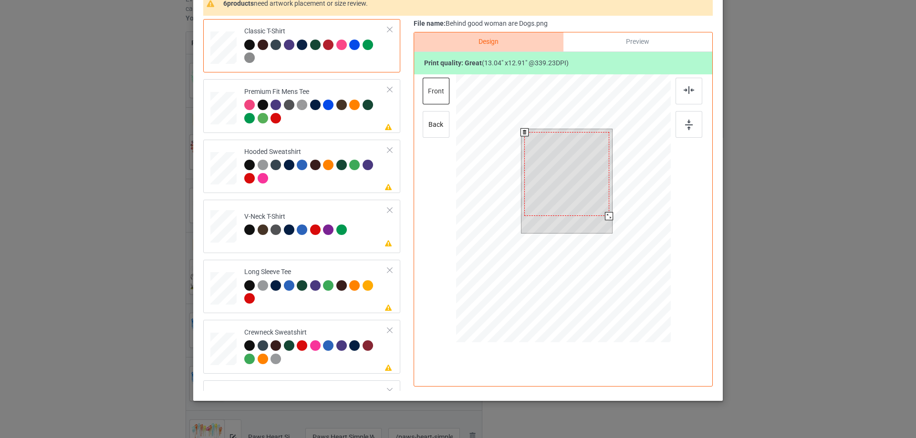
drag, startPoint x: 608, startPoint y: 219, endPoint x: 603, endPoint y: 218, distance: 5.3
click at [605, 218] on div at bounding box center [609, 216] width 8 height 8
click at [577, 139] on div at bounding box center [566, 174] width 84 height 84
click at [605, 215] on div at bounding box center [608, 212] width 8 height 8
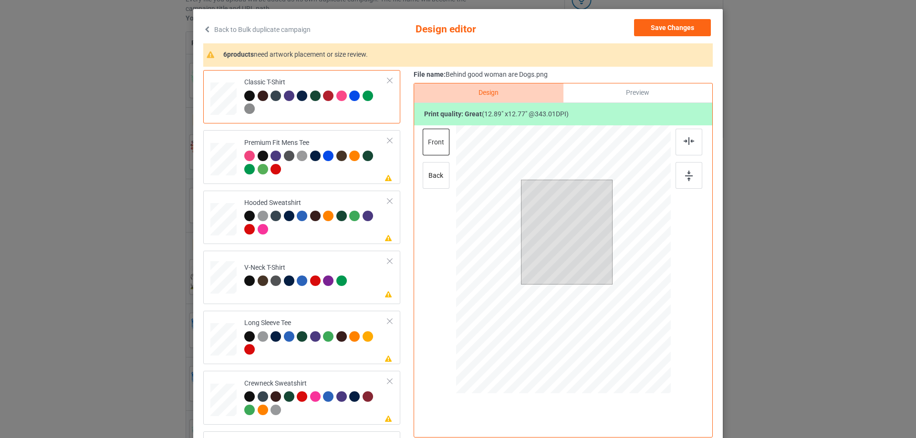
scroll to position [0, 0]
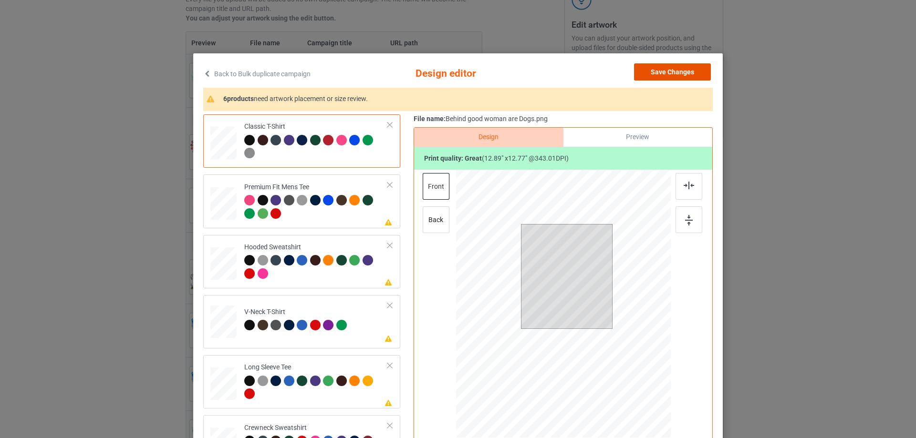
drag, startPoint x: 674, startPoint y: 78, endPoint x: 649, endPoint y: 79, distance: 24.8
click at [675, 77] on button "Save Changes" at bounding box center [672, 71] width 77 height 17
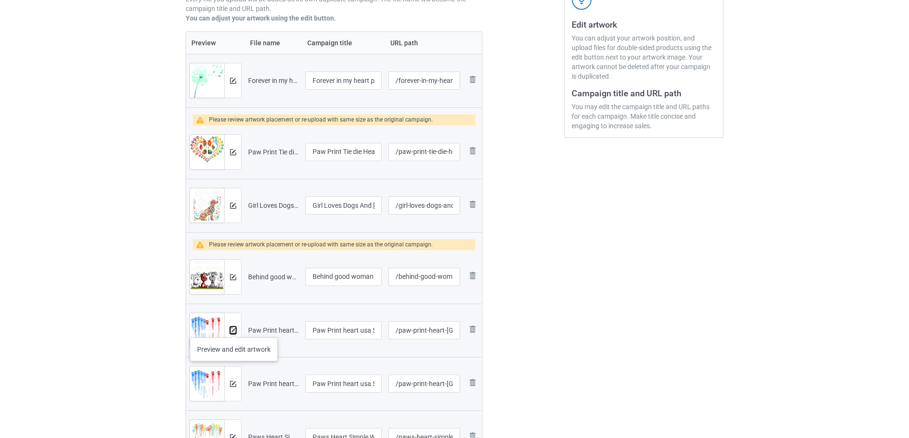
click at [234, 328] on img at bounding box center [233, 331] width 6 height 6
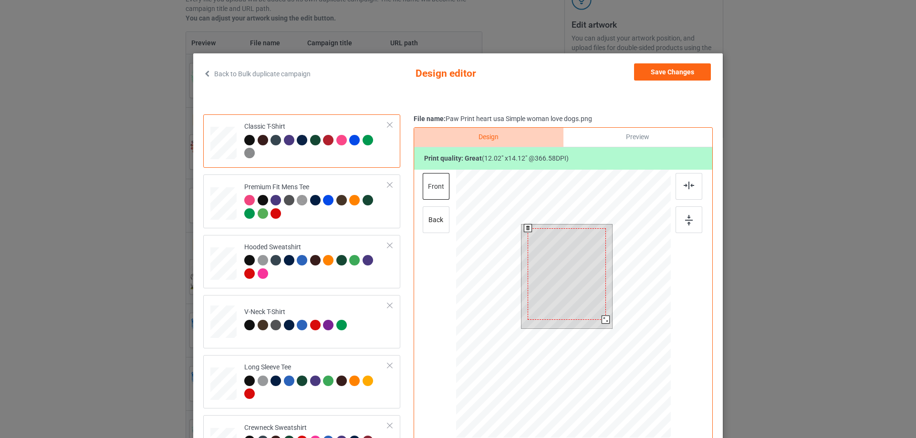
drag, startPoint x: 606, startPoint y: 325, endPoint x: 601, endPoint y: 323, distance: 5.3
click at [602, 323] on div at bounding box center [606, 320] width 8 height 8
click at [578, 261] on div at bounding box center [567, 275] width 78 height 92
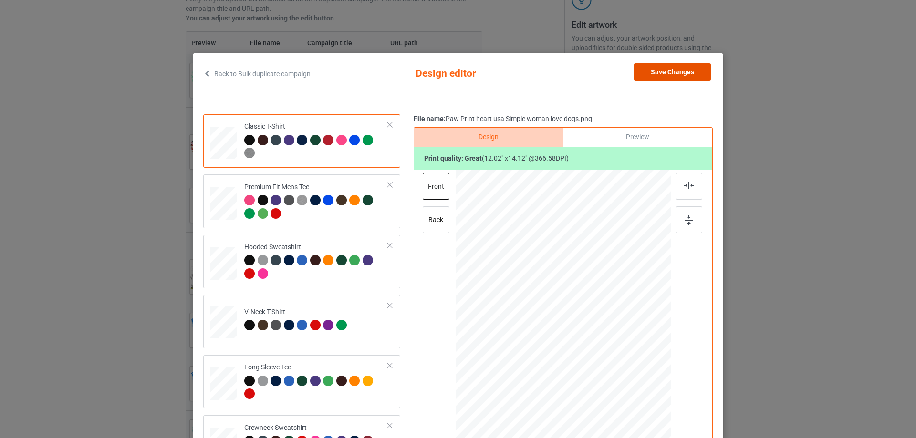
click at [683, 70] on button "Save Changes" at bounding box center [672, 71] width 77 height 17
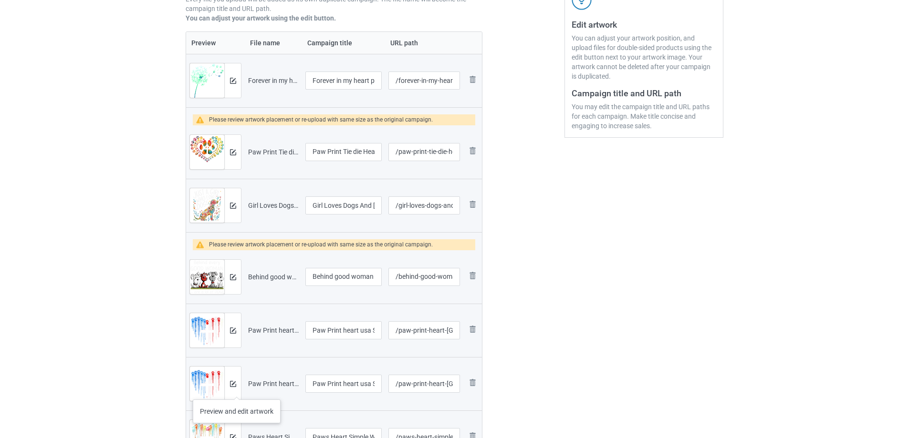
click at [237, 391] on div at bounding box center [232, 384] width 17 height 34
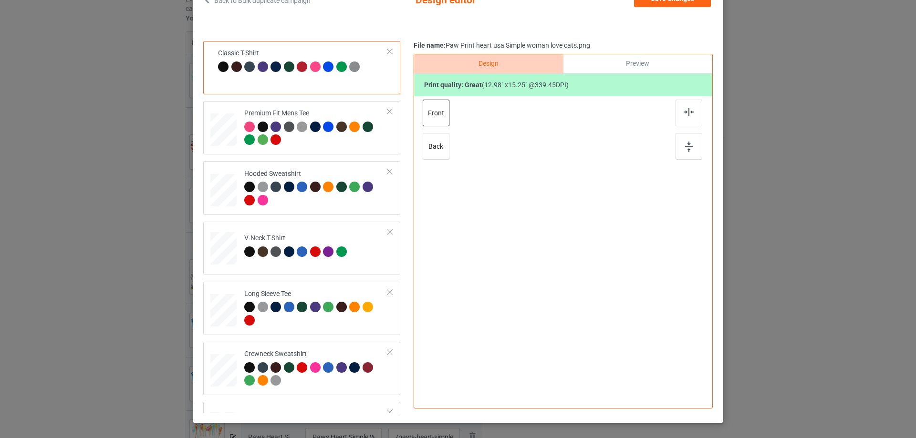
scroll to position [112, 0]
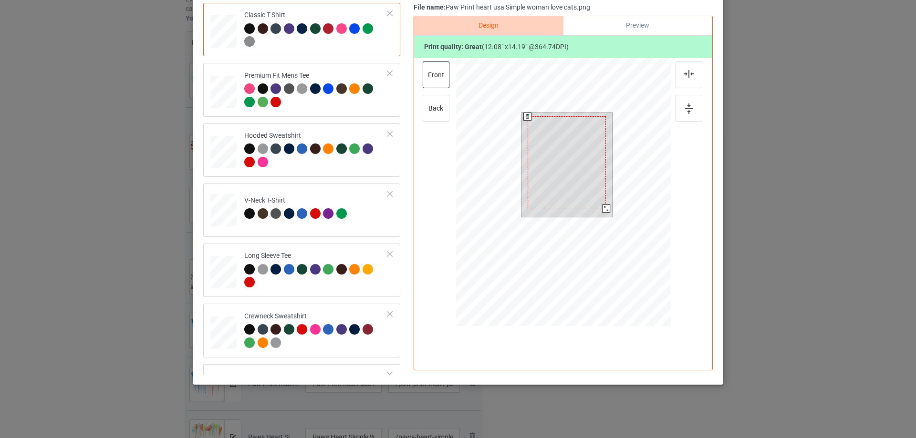
click at [603, 208] on div at bounding box center [606, 209] width 8 height 8
click at [581, 140] on div at bounding box center [567, 162] width 78 height 92
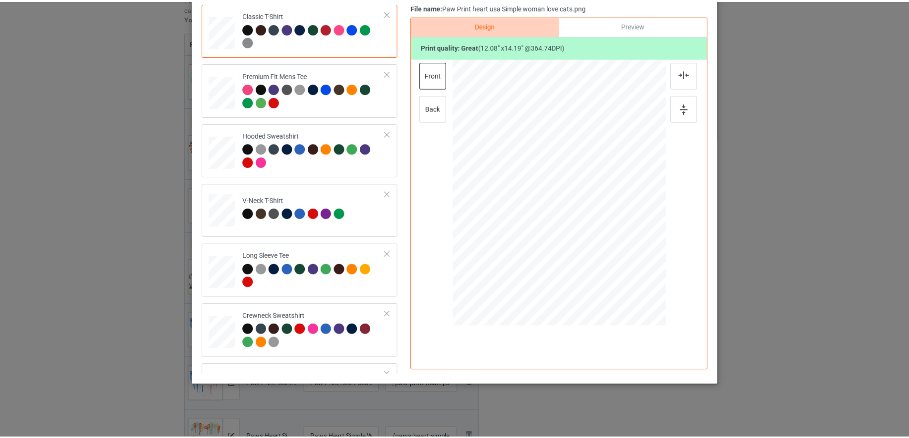
scroll to position [0, 0]
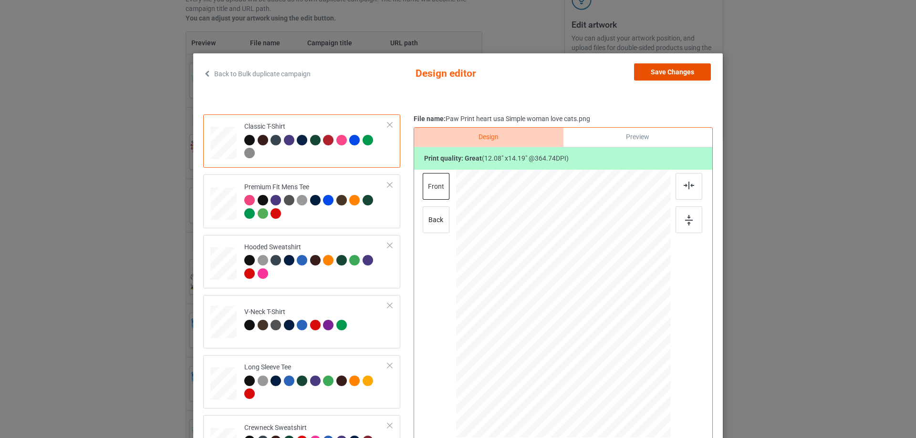
click at [659, 75] on button "Save Changes" at bounding box center [672, 71] width 77 height 17
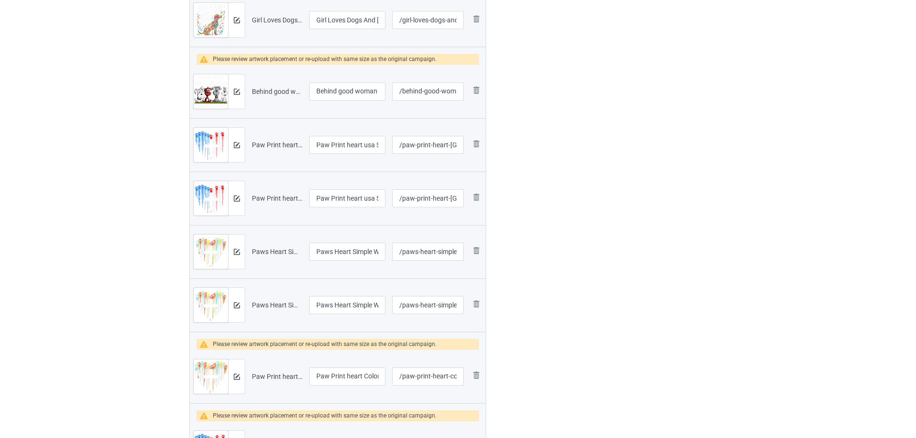
scroll to position [429, 0]
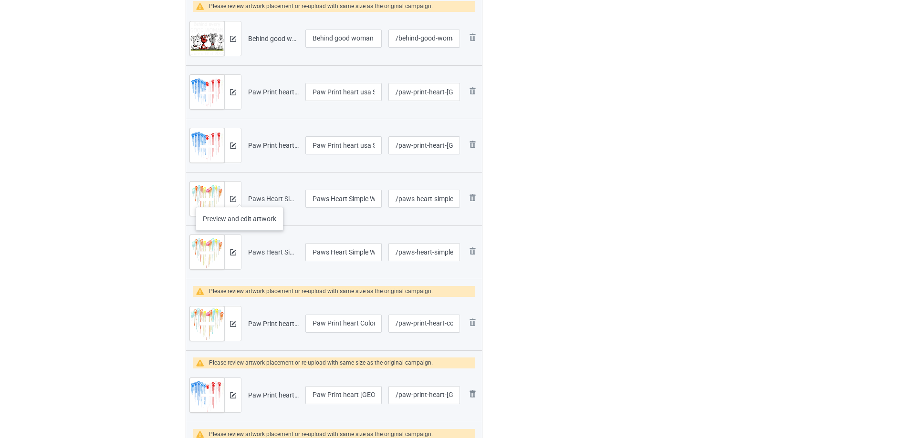
click at [239, 198] on div at bounding box center [232, 199] width 17 height 34
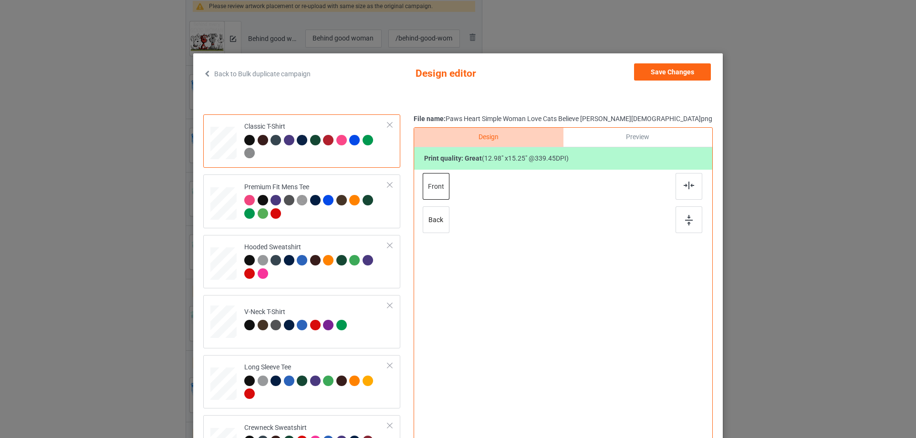
scroll to position [112, 0]
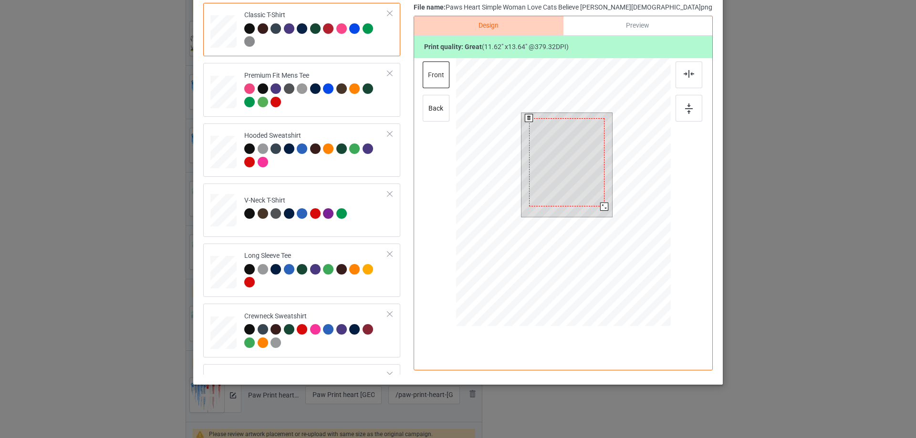
drag, startPoint x: 604, startPoint y: 214, endPoint x: 600, endPoint y: 208, distance: 6.9
click at [600, 208] on div at bounding box center [604, 207] width 8 height 8
click at [571, 176] on div at bounding box center [567, 158] width 75 height 89
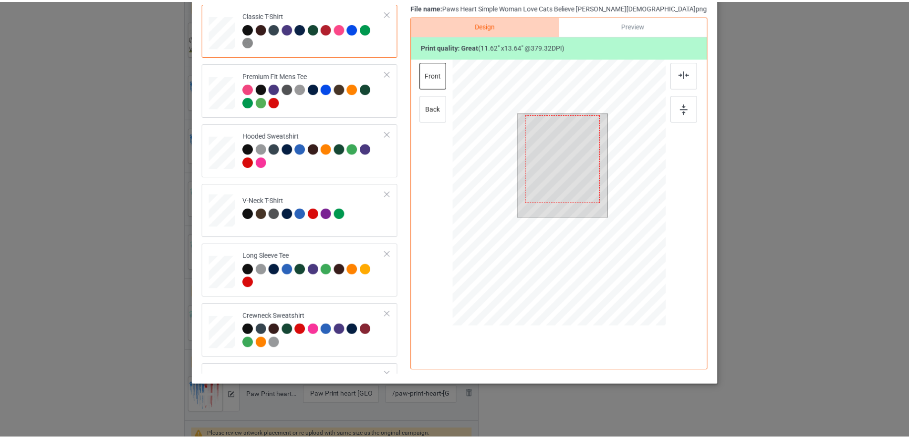
scroll to position [0, 0]
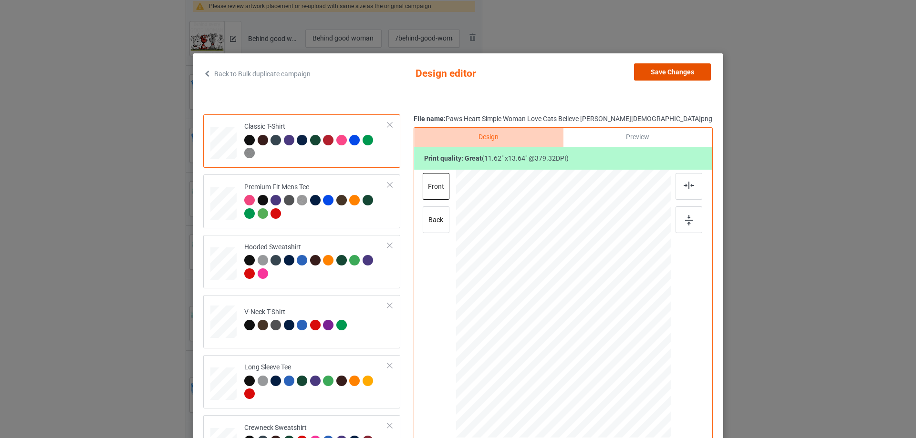
click at [654, 70] on button "Save Changes" at bounding box center [672, 71] width 77 height 17
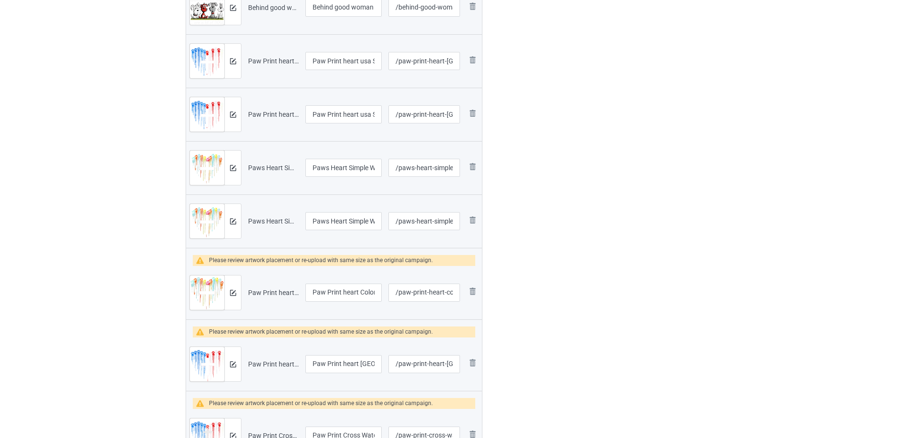
scroll to position [477, 0]
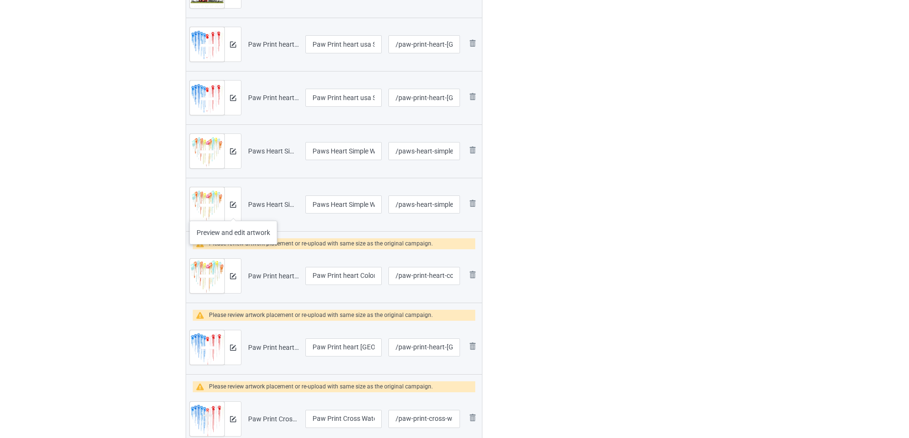
click at [233, 211] on div at bounding box center [232, 204] width 17 height 34
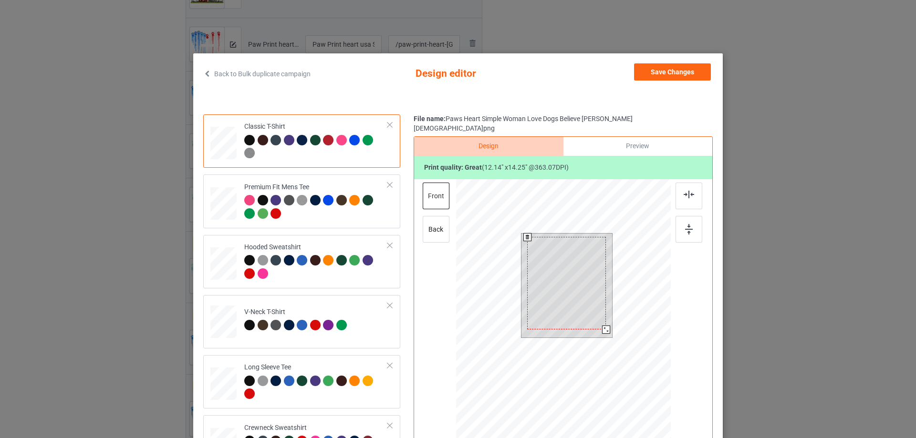
click at [603, 326] on div at bounding box center [606, 330] width 8 height 8
click at [657, 76] on button "Save Changes" at bounding box center [672, 71] width 77 height 17
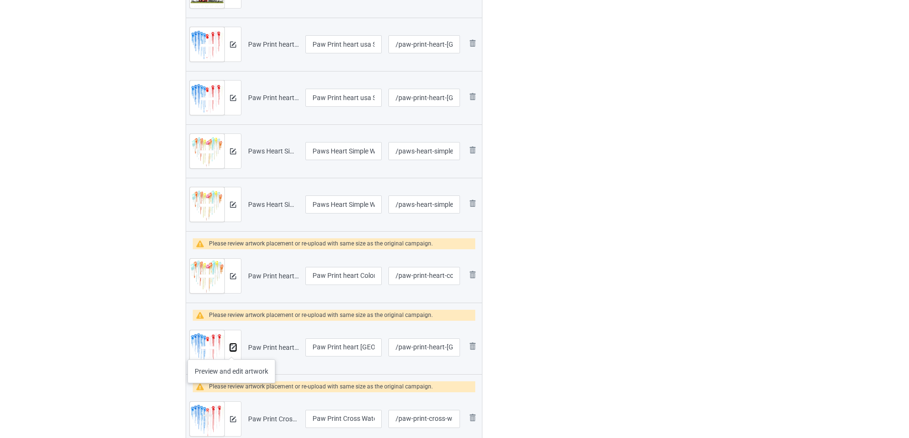
click at [231, 350] on img at bounding box center [233, 348] width 6 height 6
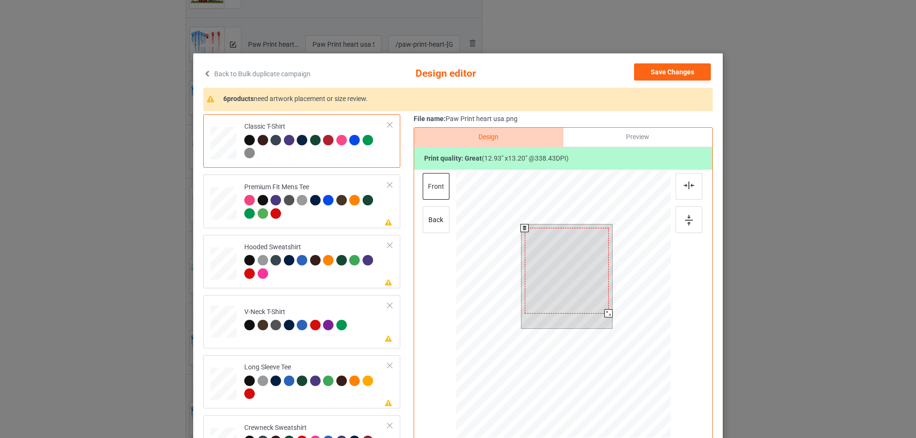
drag, startPoint x: 607, startPoint y: 316, endPoint x: 600, endPoint y: 316, distance: 7.2
click at [600, 316] on div at bounding box center [566, 277] width 91 height 104
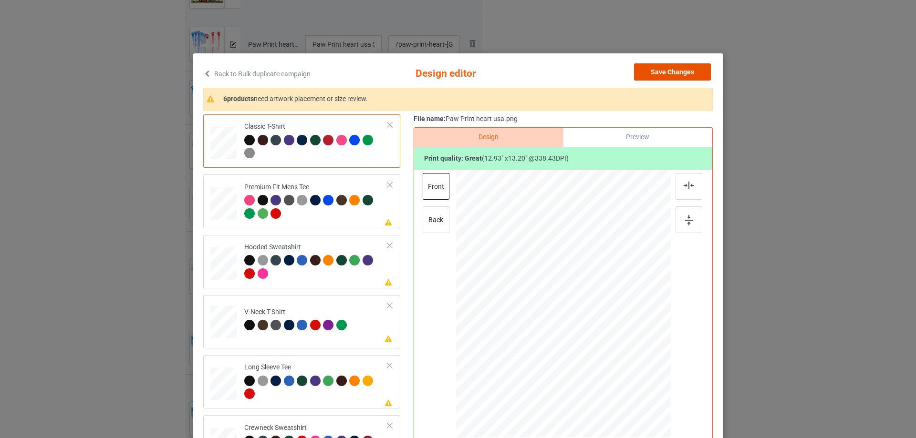
click at [662, 73] on button "Save Changes" at bounding box center [672, 71] width 77 height 17
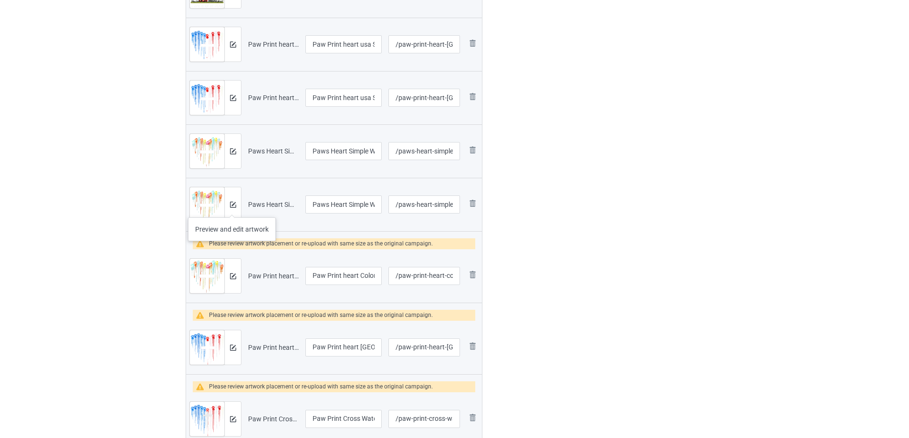
click at [230, 201] on div at bounding box center [232, 204] width 17 height 34
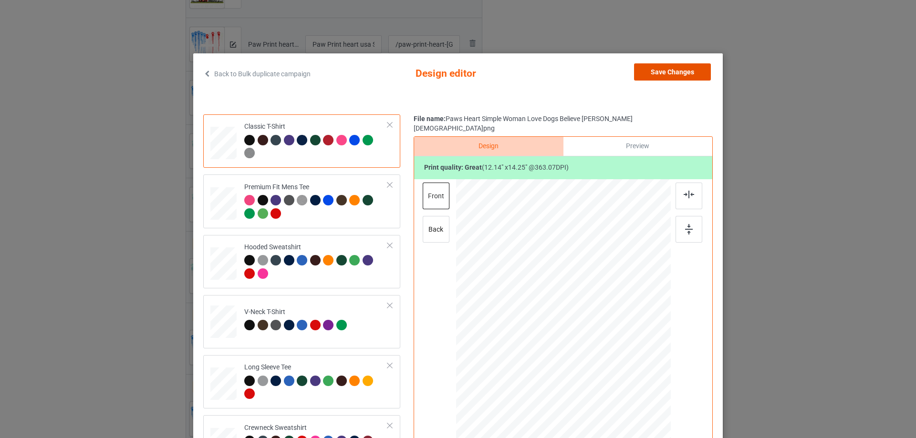
click at [681, 73] on button "Save Changes" at bounding box center [672, 71] width 77 height 17
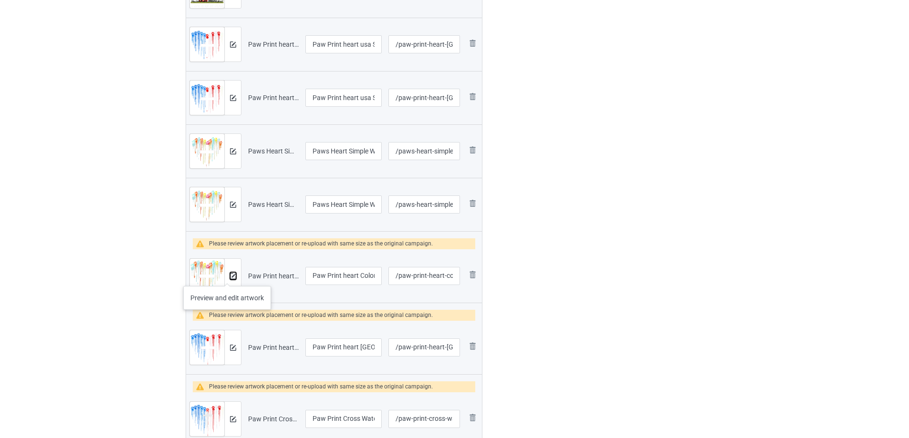
click at [232, 277] on img at bounding box center [233, 276] width 6 height 6
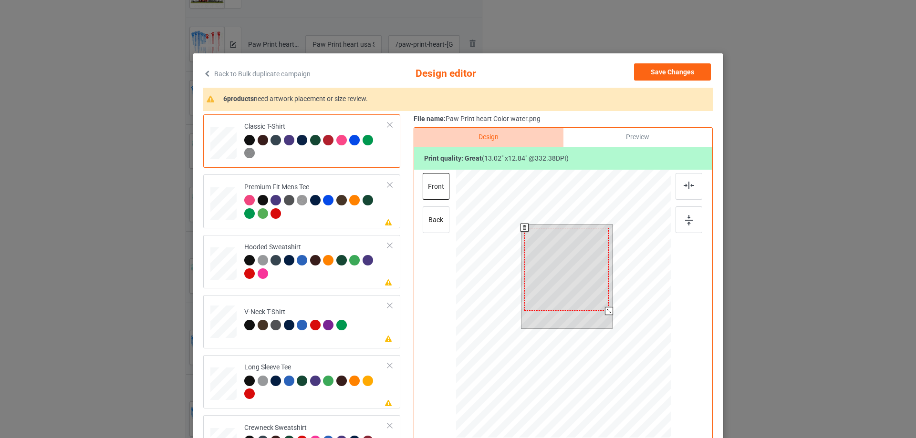
drag, startPoint x: 611, startPoint y: 312, endPoint x: 604, endPoint y: 312, distance: 6.2
click at [605, 312] on div at bounding box center [609, 311] width 8 height 8
click at [604, 309] on div at bounding box center [608, 310] width 8 height 8
click at [680, 73] on button "Save Changes" at bounding box center [672, 71] width 77 height 17
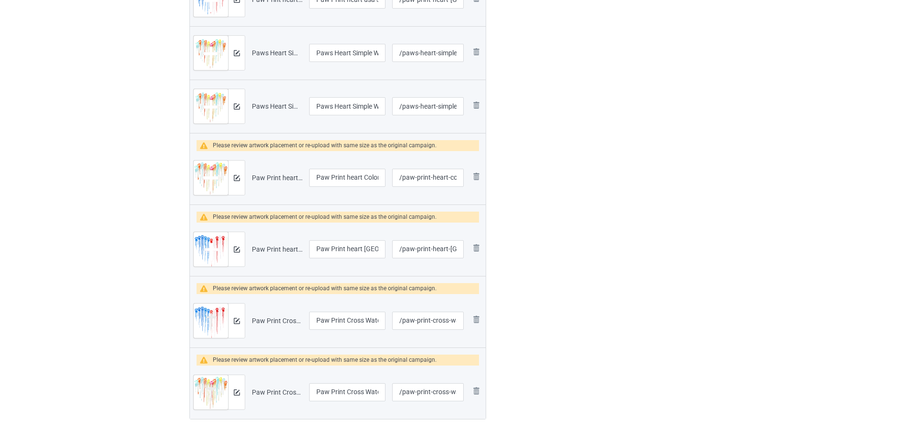
scroll to position [668, 0]
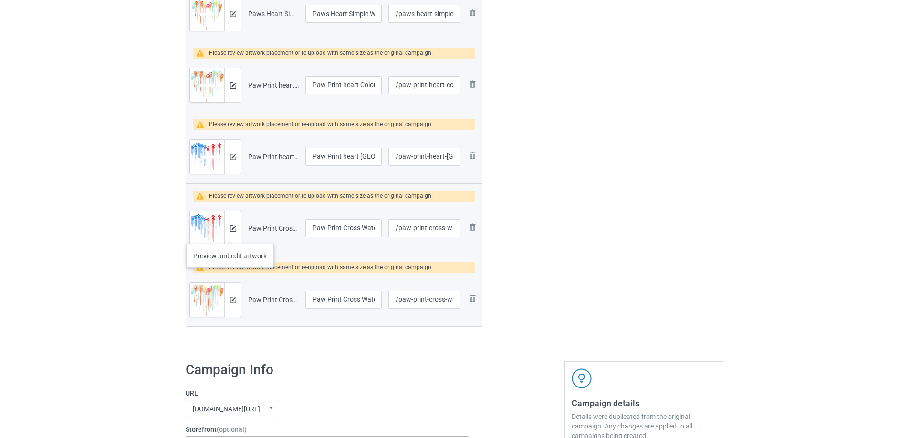
click at [230, 234] on div at bounding box center [232, 228] width 17 height 34
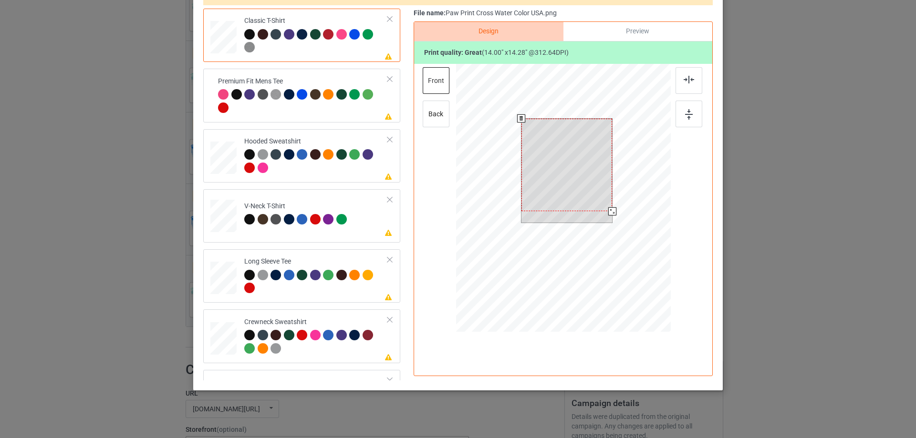
scroll to position [112, 0]
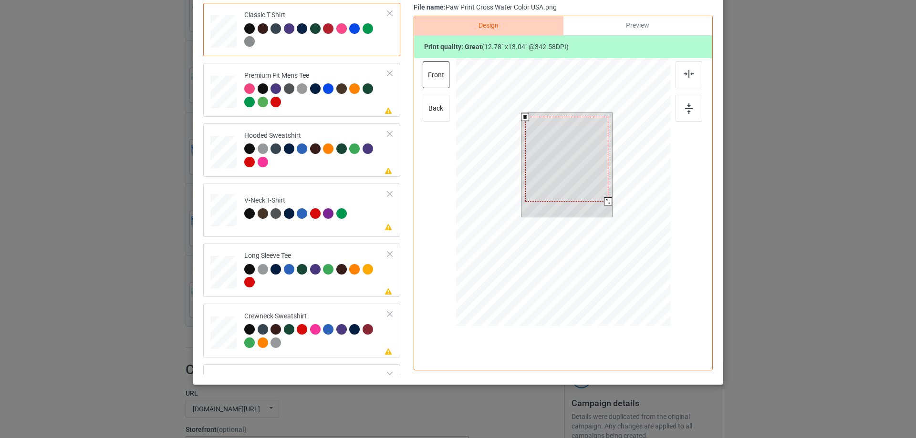
drag, startPoint x: 611, startPoint y: 204, endPoint x: 608, endPoint y: 198, distance: 6.0
click at [608, 198] on div at bounding box center [608, 202] width 8 height 8
click at [581, 153] on div at bounding box center [566, 159] width 83 height 84
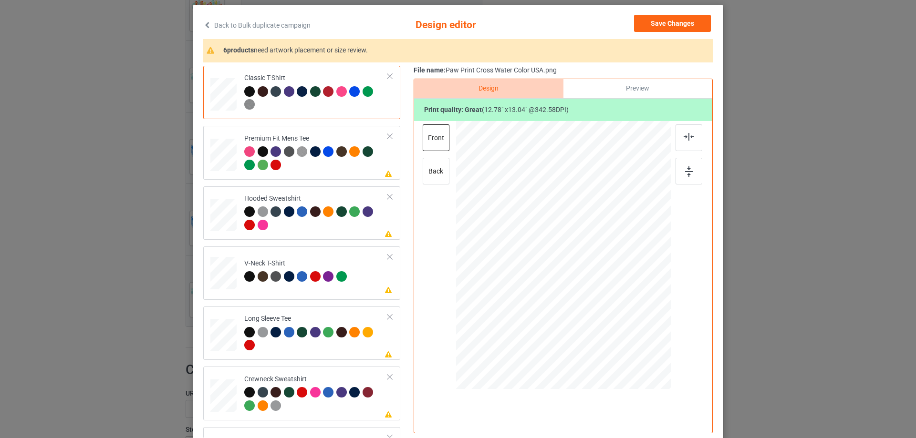
scroll to position [0, 0]
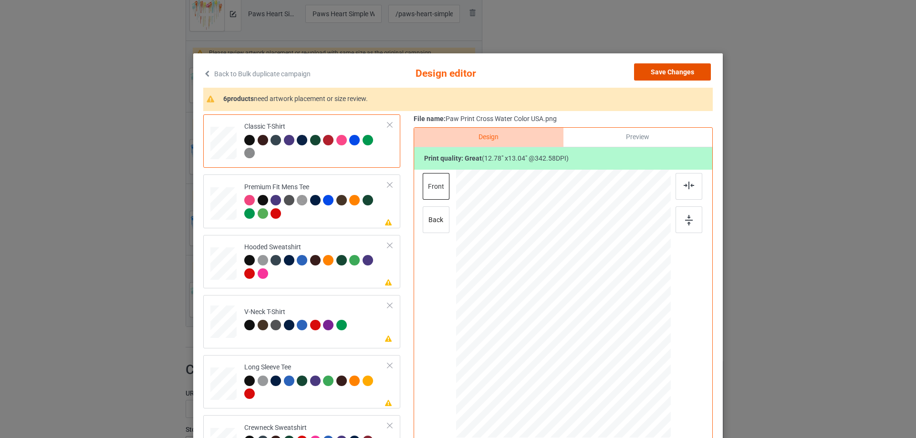
click at [661, 75] on button "Save Changes" at bounding box center [672, 71] width 77 height 17
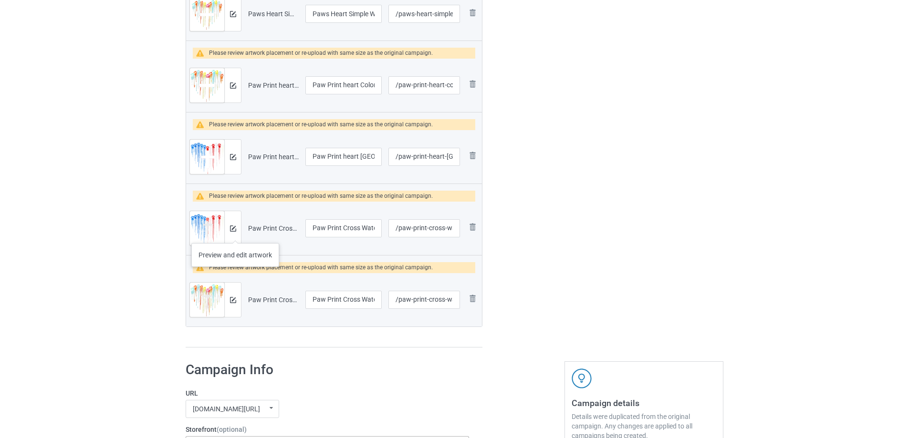
click at [235, 234] on div at bounding box center [232, 228] width 17 height 34
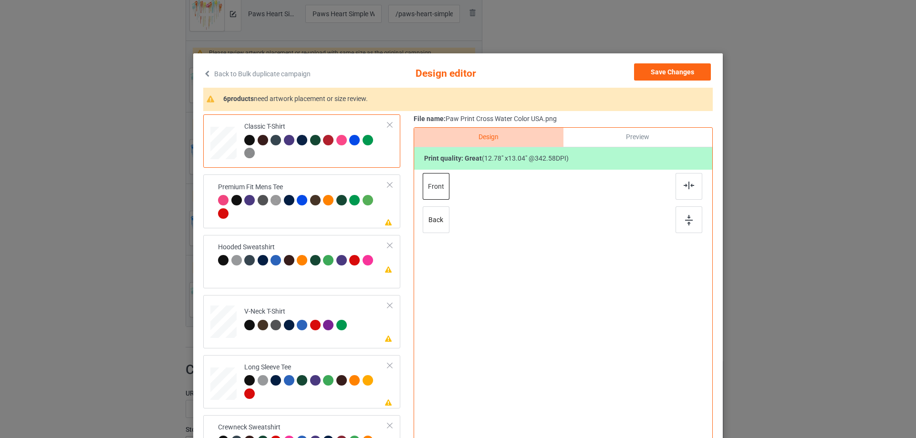
scroll to position [112, 0]
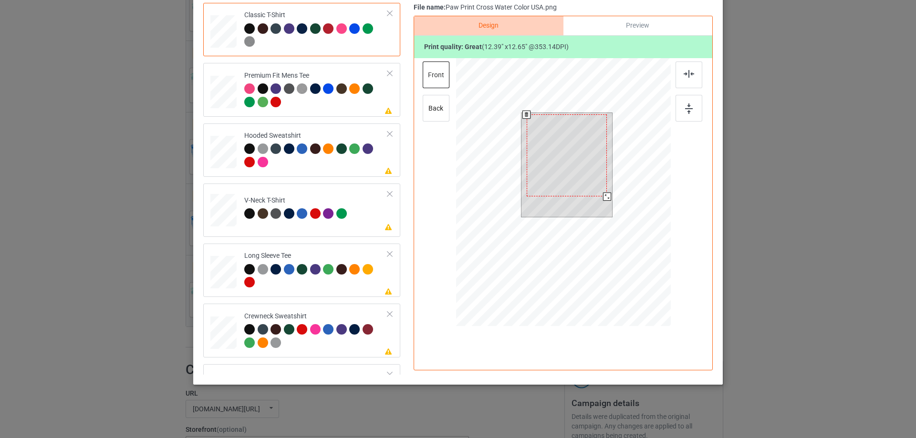
click at [603, 197] on div at bounding box center [607, 197] width 8 height 8
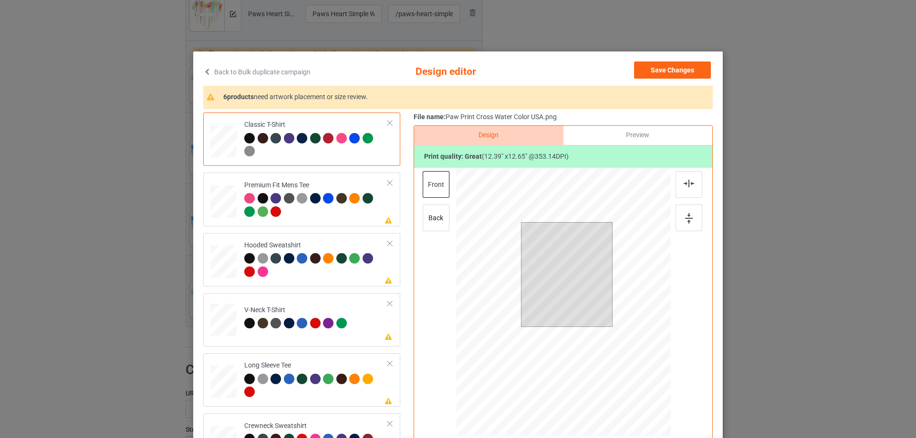
scroll to position [0, 0]
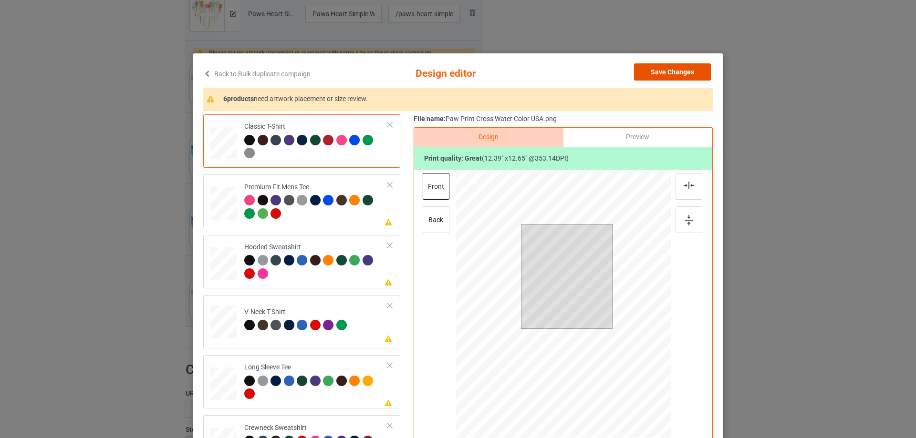
click at [654, 69] on button "Save Changes" at bounding box center [672, 71] width 77 height 17
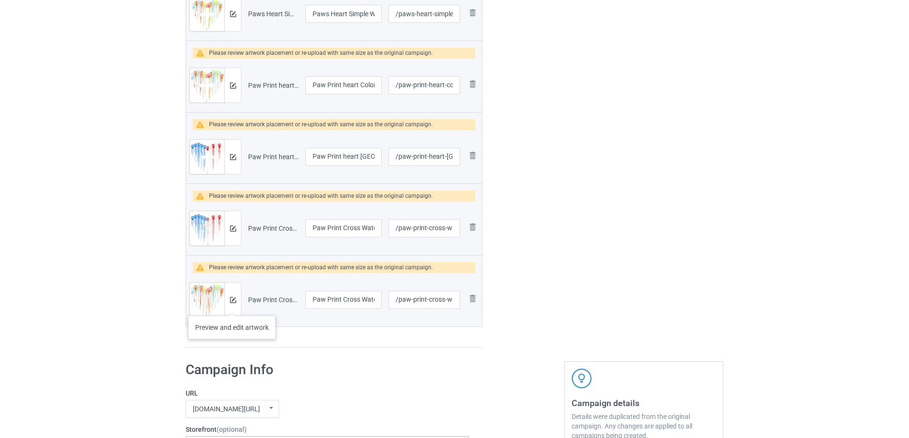
click at [232, 306] on div at bounding box center [232, 300] width 17 height 34
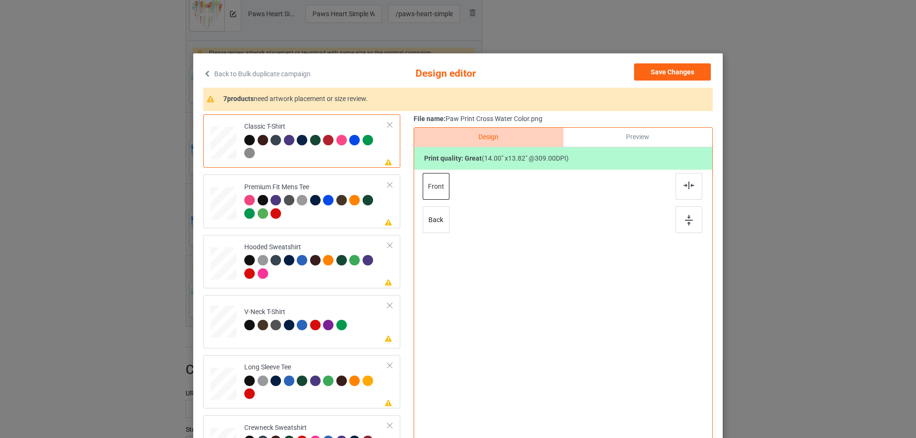
scroll to position [48, 0]
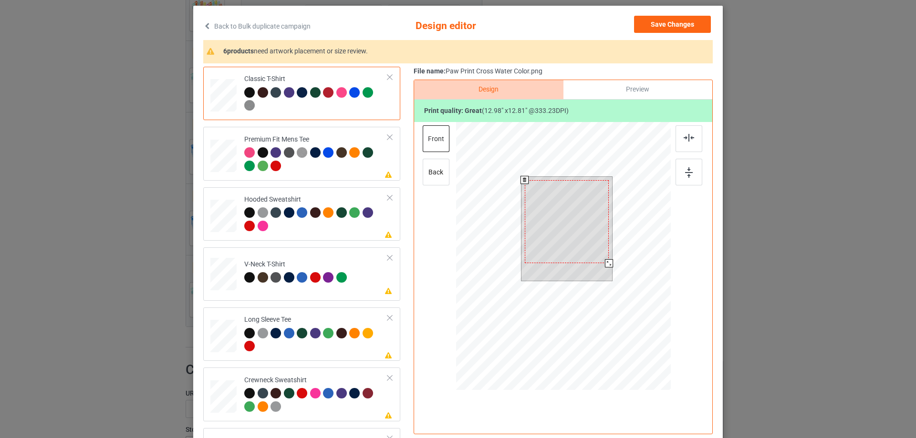
drag, startPoint x: 608, startPoint y: 263, endPoint x: 602, endPoint y: 263, distance: 6.2
click at [605, 263] on div at bounding box center [609, 264] width 8 height 8
click at [579, 203] on div at bounding box center [567, 221] width 84 height 83
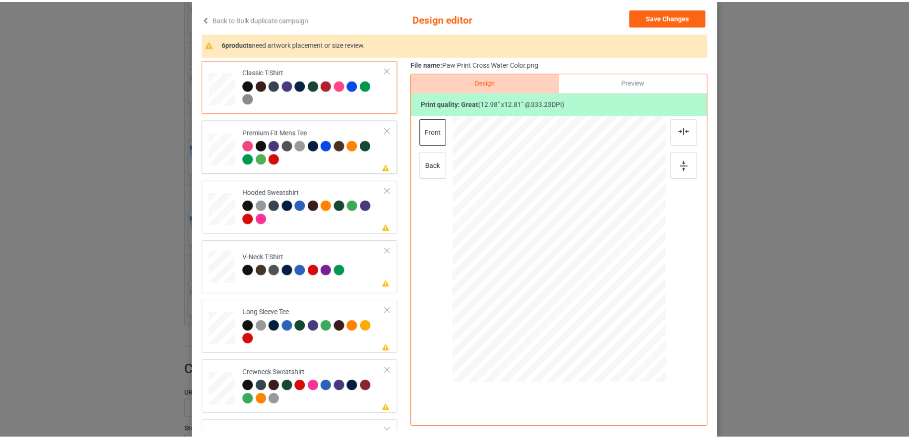
scroll to position [0, 0]
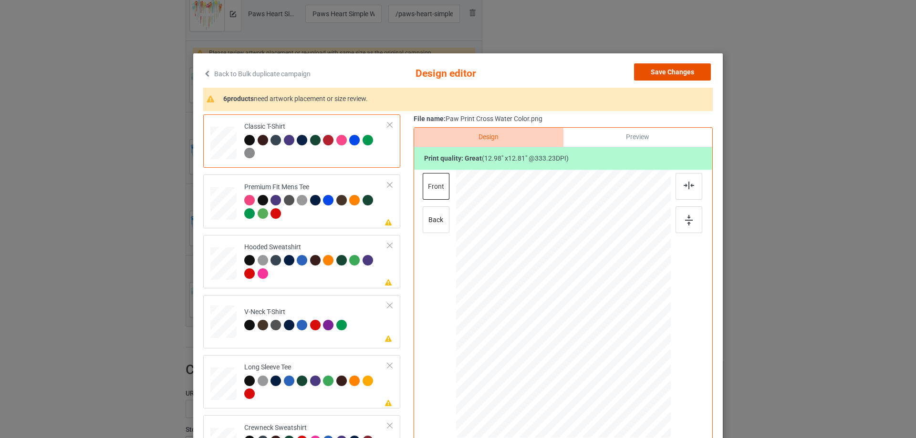
drag, startPoint x: 653, startPoint y: 66, endPoint x: 646, endPoint y: 67, distance: 7.2
click at [654, 66] on button "Save Changes" at bounding box center [672, 71] width 77 height 17
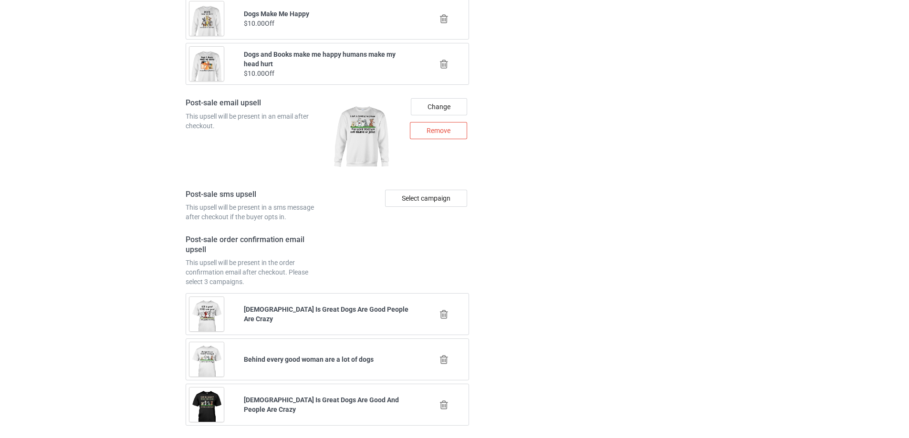
scroll to position [1983, 0]
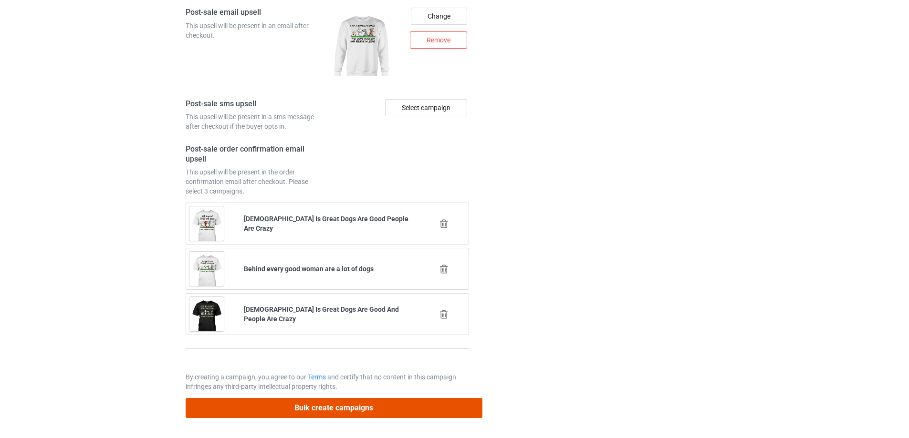
click at [330, 403] on button "Bulk create campaigns" at bounding box center [334, 408] width 297 height 20
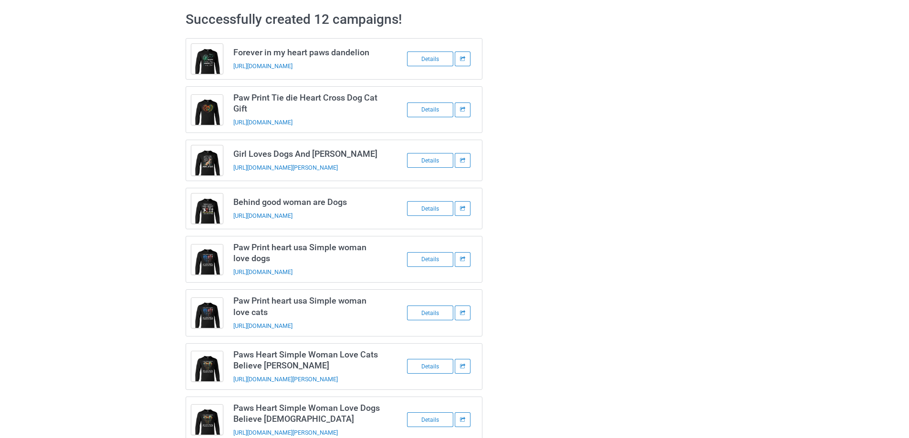
scroll to position [0, 0]
